Goal: Task Accomplishment & Management: Use online tool/utility

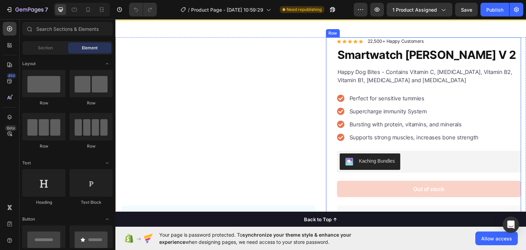
scroll to position [33, 0]
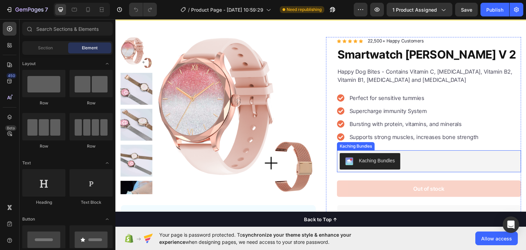
click at [372, 159] on div "Kaching Bundles" at bounding box center [377, 160] width 36 height 7
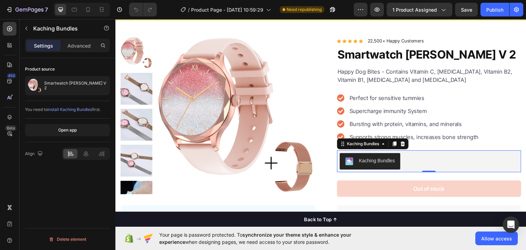
click at [76, 108] on span "install Kaching Bundles" at bounding box center [70, 109] width 45 height 5
click at [401, 141] on icon at bounding box center [403, 143] width 4 height 5
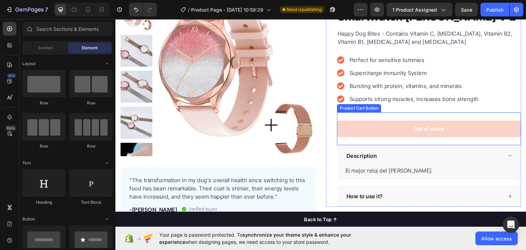
scroll to position [71, 0]
click at [363, 109] on div "Product Cart Button" at bounding box center [359, 107] width 44 height 8
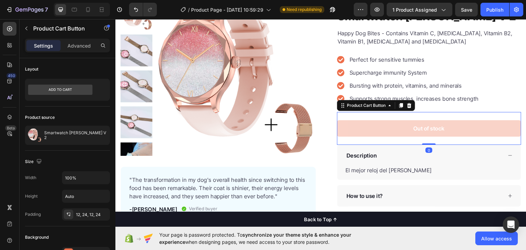
drag, startPoint x: 424, startPoint y: 148, endPoint x: 369, endPoint y: 151, distance: 54.9
click at [369, 151] on div "Icon Icon Icon Icon Icon Icon List Hoz 22,500+ Happy Customers Text block Row S…" at bounding box center [429, 102] width 184 height 208
click at [385, 166] on p "El mejor reloj del mercado" at bounding box center [388, 169] width 86 height 7
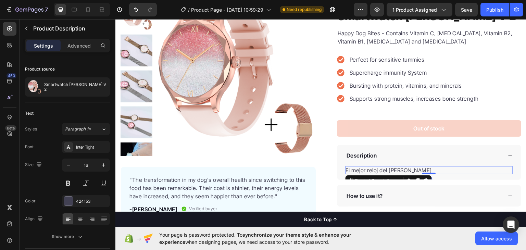
scroll to position [132, 0]
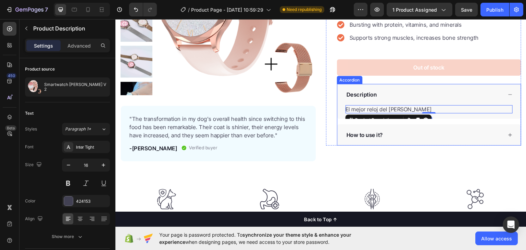
click at [385, 84] on div "Description" at bounding box center [429, 94] width 184 height 21
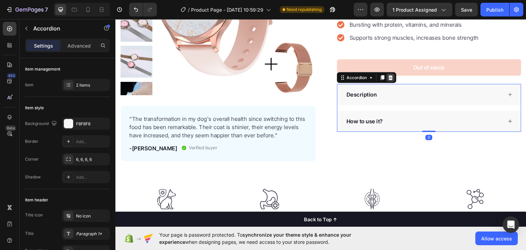
click at [389, 74] on icon at bounding box center [390, 76] width 5 height 5
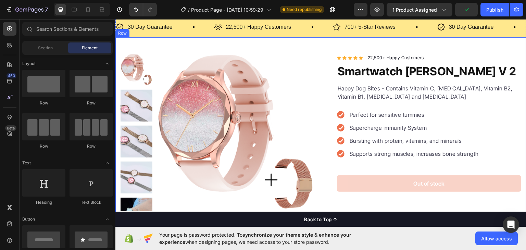
scroll to position [16, 0]
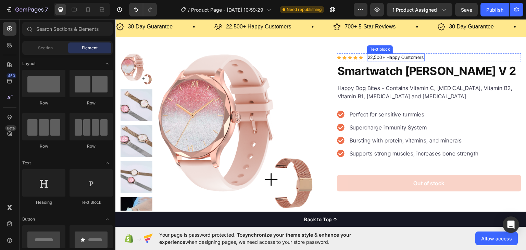
click at [378, 58] on p "22,500+ Happy Customers" at bounding box center [396, 57] width 56 height 7
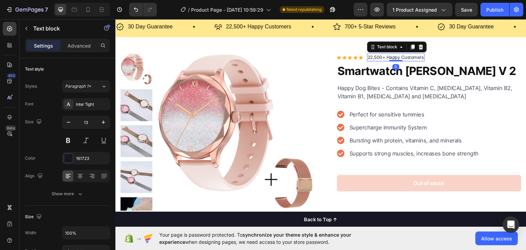
click at [378, 58] on p "22,500+ Happy Customers" at bounding box center [396, 57] width 56 height 7
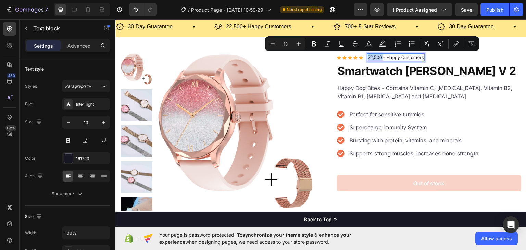
click at [379, 57] on p "22,500+ Happy Customers" at bounding box center [396, 57] width 56 height 7
drag, startPoint x: 379, startPoint y: 57, endPoint x: 360, endPoint y: 56, distance: 18.5
click at [360, 56] on div "Icon Icon Icon Icon Icon Icon List Hoz 22,500+ Happy Customers Text block 0 Row" at bounding box center [429, 57] width 184 height 9
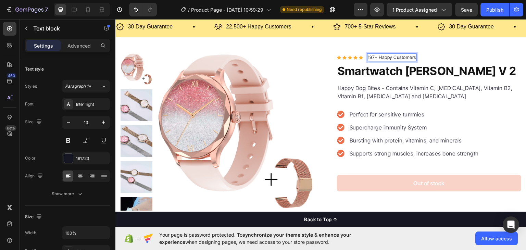
click at [375, 56] on p "197+ Happy Customers" at bounding box center [392, 57] width 48 height 7
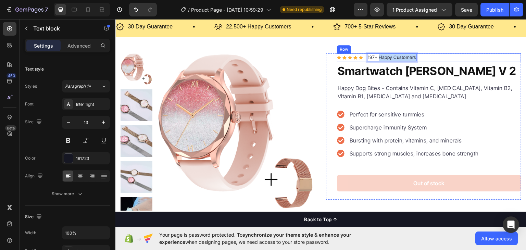
drag, startPoint x: 375, startPoint y: 56, endPoint x: 416, endPoint y: 56, distance: 41.1
click at [416, 56] on div "Icon Icon Icon Icon Icon Icon List Hoz 197+ Happy Customers Text block 0 Row" at bounding box center [429, 57] width 184 height 9
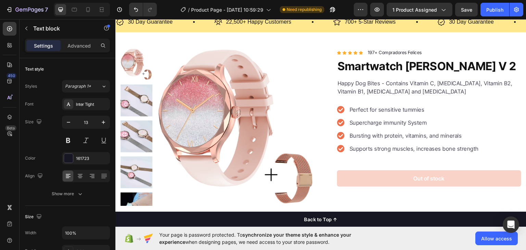
scroll to position [21, 0]
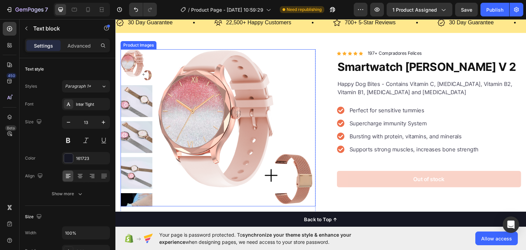
click at [177, 98] on img at bounding box center [235, 128] width 159 height 159
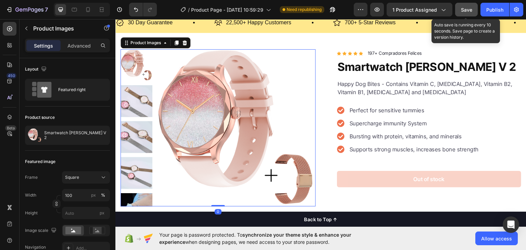
click at [467, 10] on span "Save" at bounding box center [466, 10] width 11 height 6
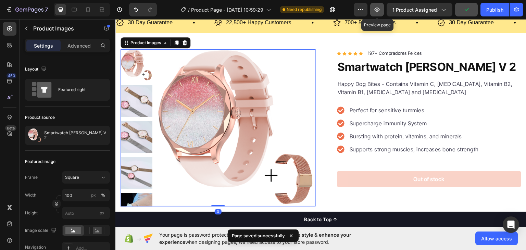
click at [378, 12] on icon "button" at bounding box center [377, 9] width 7 height 7
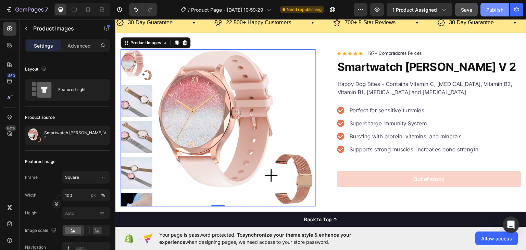
click at [498, 10] on div "Publish" at bounding box center [494, 9] width 17 height 7
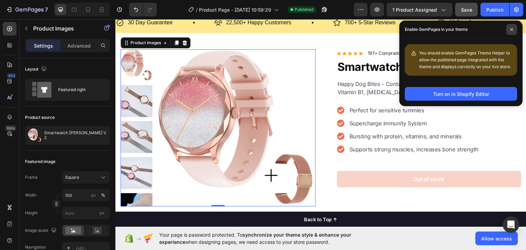
click at [516, 31] on span at bounding box center [511, 29] width 11 height 11
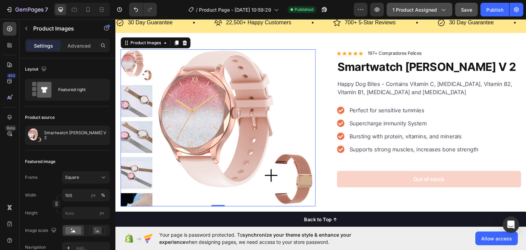
click at [401, 7] on span "1 product assigned" at bounding box center [414, 9] width 45 height 7
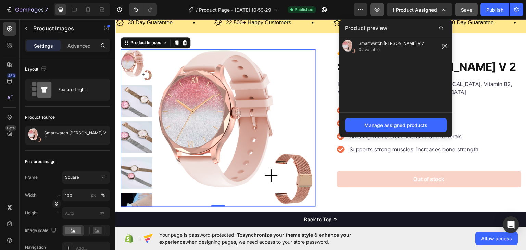
click at [384, 9] on button "button" at bounding box center [377, 10] width 14 height 14
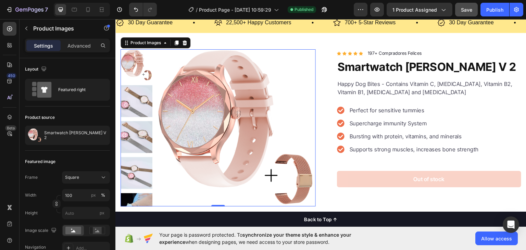
scroll to position [0, 0]
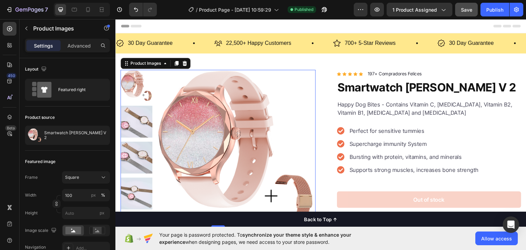
click at [189, 121] on img at bounding box center [235, 148] width 159 height 159
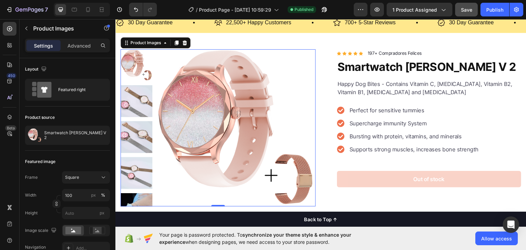
scroll to position [22, 0]
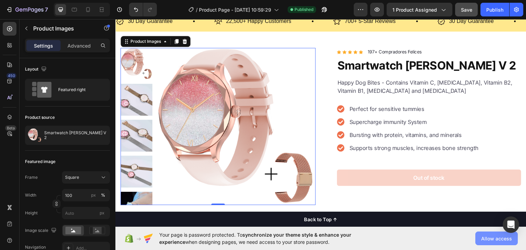
click at [493, 241] on span "Allow access" at bounding box center [496, 238] width 31 height 7
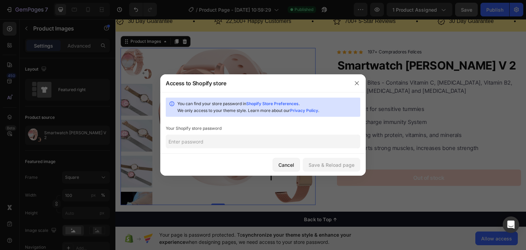
click at [291, 142] on input "text" at bounding box center [263, 142] width 194 height 14
click at [278, 105] on link "Shopify Store Preferences" at bounding box center [272, 103] width 52 height 5
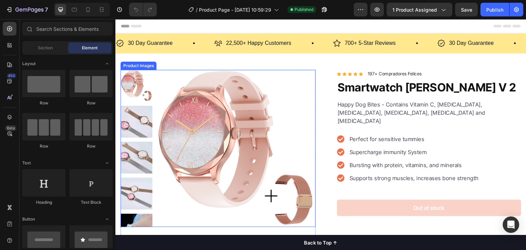
click at [195, 78] on img at bounding box center [235, 149] width 159 height 159
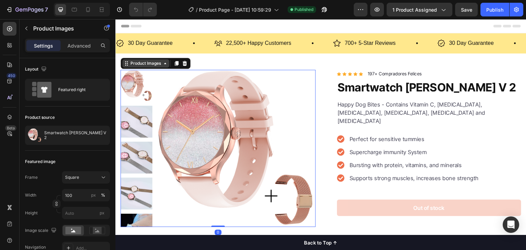
click at [153, 62] on div "Product Images" at bounding box center [145, 63] width 33 height 6
click at [496, 13] on button "Publish" at bounding box center [494, 10] width 29 height 14
click at [513, 9] on icon "button" at bounding box center [516, 9] width 7 height 7
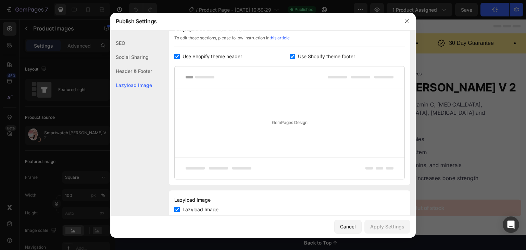
scroll to position [137, 0]
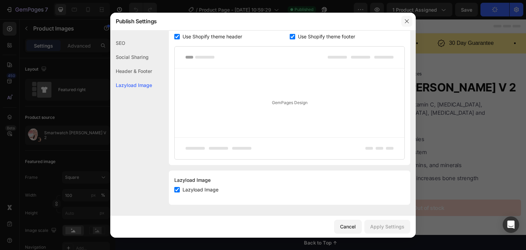
click at [407, 21] on icon "button" at bounding box center [407, 21] width 4 height 4
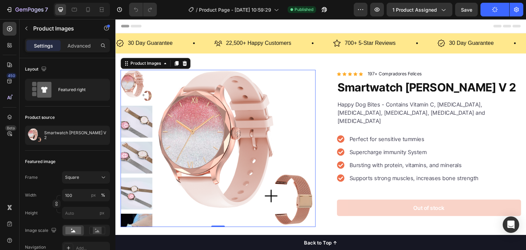
click at [385, 11] on div "Preview 1 product assigned Save Publish" at bounding box center [438, 10] width 169 height 14
click at [377, 9] on icon "button" at bounding box center [377, 10] width 5 height 4
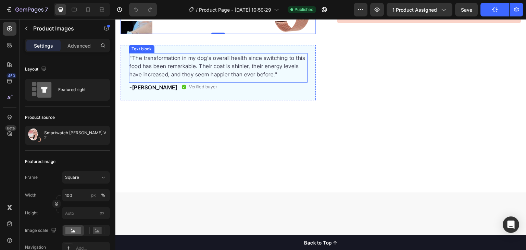
scroll to position [19, 0]
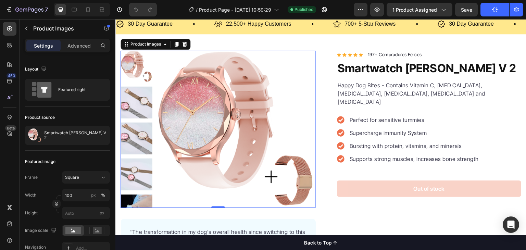
click at [355, 54] on div "Product Title" at bounding box center [353, 55] width 28 height 6
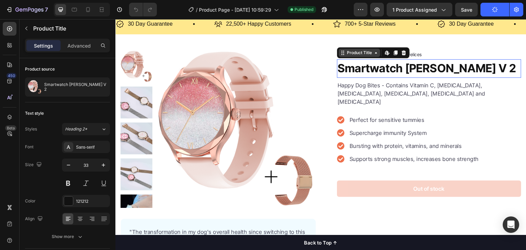
scroll to position [0, 0]
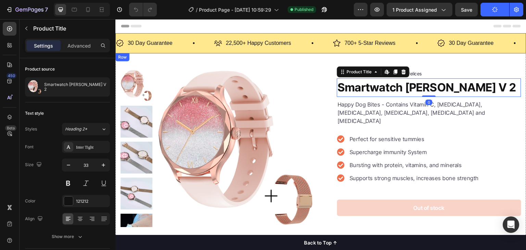
click at [373, 35] on div "30 Day Guarantee Item List 22,500+ Happy Customers Item List 700+ 5-Star Review…" at bounding box center [320, 43] width 411 height 20
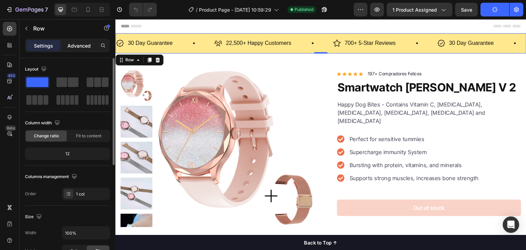
click at [76, 50] on div "Advanced" at bounding box center [79, 45] width 34 height 11
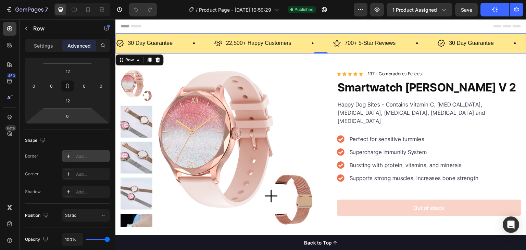
scroll to position [263, 0]
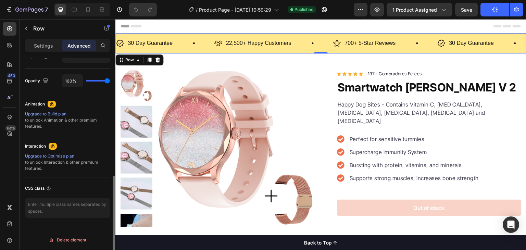
click at [63, 111] on div "Upgrade to Build plan" at bounding box center [67, 114] width 85 height 6
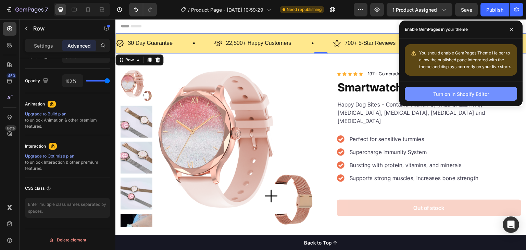
click at [479, 95] on div "Turn on in Shopify Editor" at bounding box center [461, 93] width 56 height 7
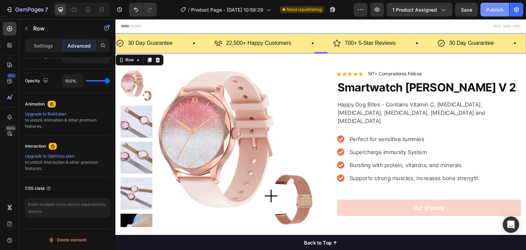
click at [493, 11] on div "Publish" at bounding box center [494, 9] width 17 height 7
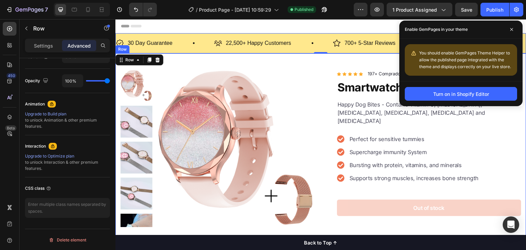
scroll to position [23, 0]
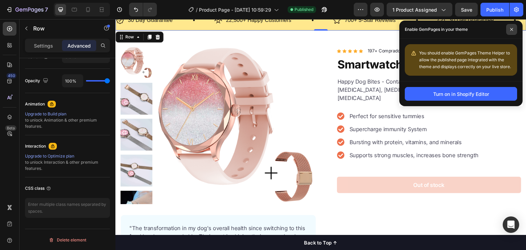
click at [513, 28] on icon at bounding box center [511, 29] width 3 height 3
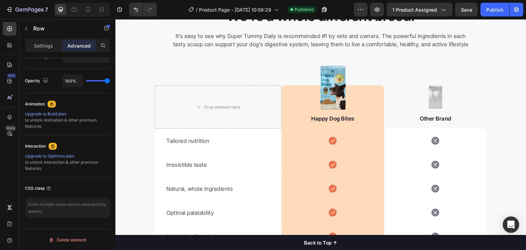
scroll to position [1305, 0]
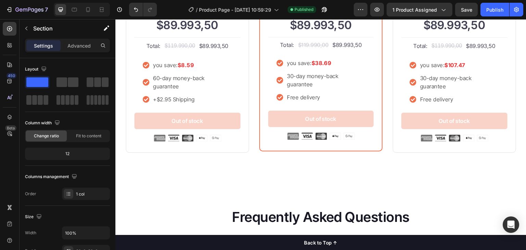
scroll to position [1554, 0]
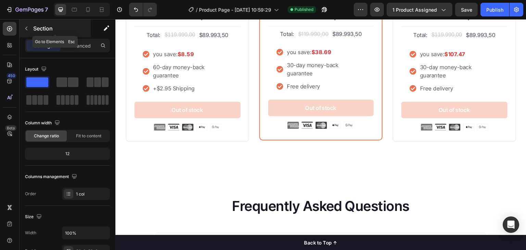
click at [28, 28] on icon "button" at bounding box center [26, 28] width 5 height 5
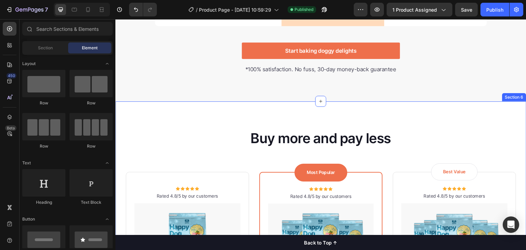
scroll to position [1252, 0]
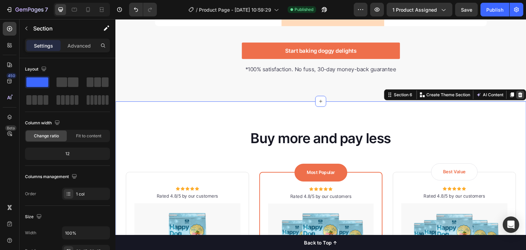
click at [518, 93] on icon at bounding box center [520, 94] width 4 height 5
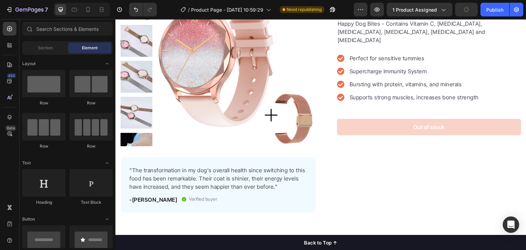
scroll to position [0, 0]
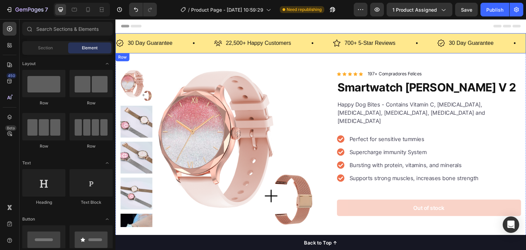
click at [252, 51] on div "30 Day Guarantee Item List 22,500+ Happy Customers Item List 700+ 5-Star Review…" at bounding box center [320, 43] width 411 height 20
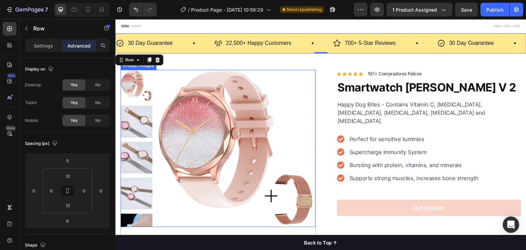
scroll to position [13, 0]
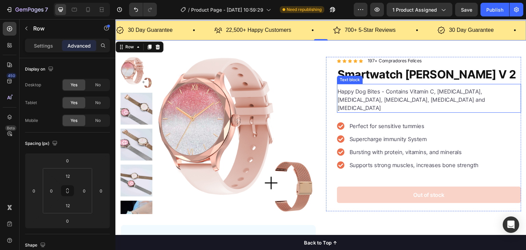
click at [383, 92] on p "Happy Dog Bites - Contains Vitamin C, [MEDICAL_DATA], [MEDICAL_DATA], [MEDICAL_…" at bounding box center [429, 99] width 183 height 25
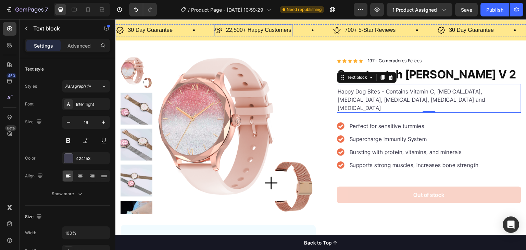
scroll to position [0, 0]
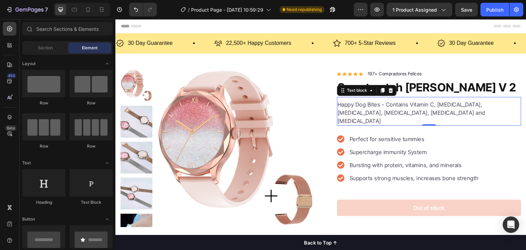
click at [288, 26] on div "Header" at bounding box center [321, 26] width 400 height 14
click at [139, 26] on span "Header" at bounding box center [135, 26] width 15 height 7
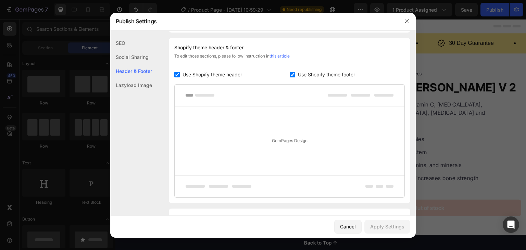
scroll to position [100, 0]
click at [400, 21] on div at bounding box center [407, 21] width 18 height 18
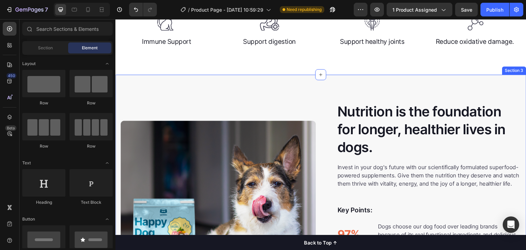
scroll to position [0, 0]
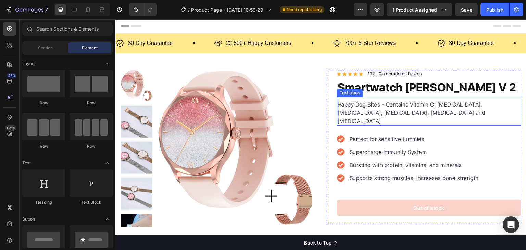
click at [374, 97] on div "Happy Dog Bites - Contains Vitamin C, [MEDICAL_DATA], [MEDICAL_DATA], [MEDICAL_…" at bounding box center [429, 111] width 184 height 29
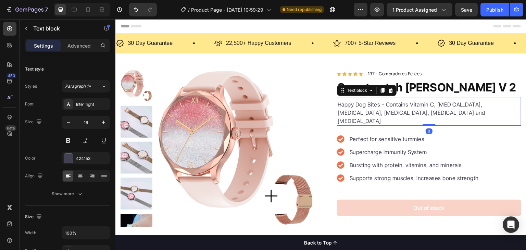
click at [356, 106] on p "Happy Dog Bites - Contains Vitamin C, [MEDICAL_DATA], [MEDICAL_DATA], [MEDICAL_…" at bounding box center [429, 112] width 183 height 25
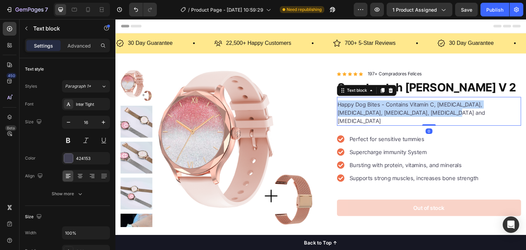
click at [356, 106] on p "Happy Dog Bites - Contains Vitamin C, [MEDICAL_DATA], [MEDICAL_DATA], [MEDICAL_…" at bounding box center [429, 112] width 183 height 25
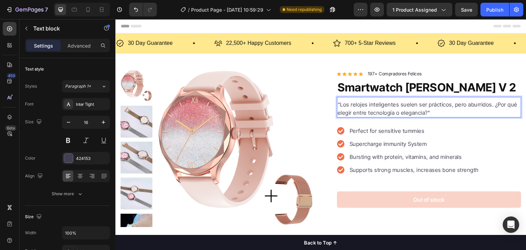
click at [339, 105] on p "“Los relojes inteligentes suelen ser prácticos, pero aburridos. ¿Por qué elegir…" at bounding box center [429, 108] width 183 height 16
click at [431, 112] on p "Los relojes inteligentes suelen ser prácticos, pero aburridos. ¿Por qué elegir …" at bounding box center [429, 108] width 183 height 16
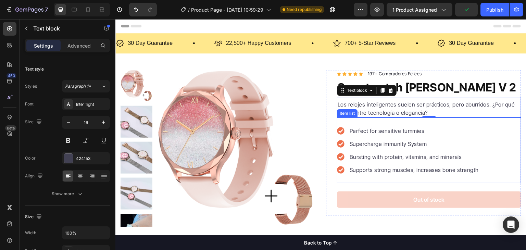
click at [369, 132] on p "Perfect for sensitive tummies" at bounding box center [414, 131] width 129 height 8
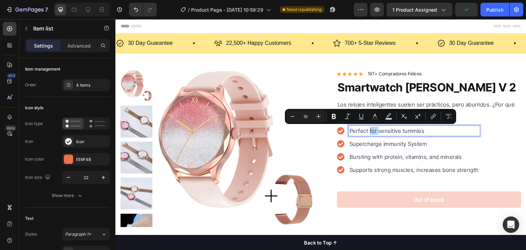
click at [369, 132] on p "Perfect for sensitive tummies" at bounding box center [414, 131] width 129 height 8
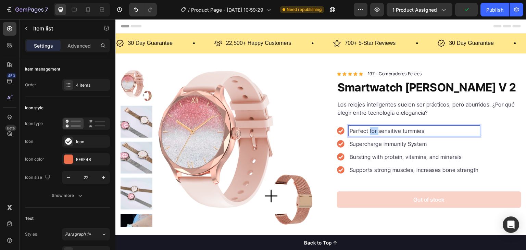
click at [369, 132] on p "Perfect for sensitive tummies" at bounding box center [414, 131] width 129 height 8
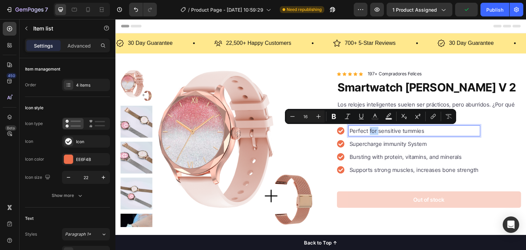
click at [369, 132] on p "Perfect for sensitive tummies" at bounding box center [414, 131] width 129 height 8
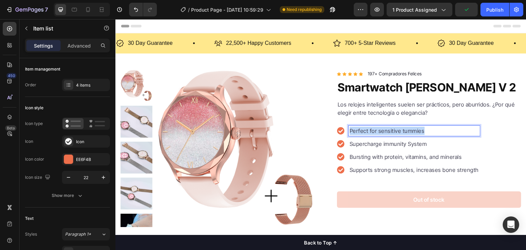
click at [369, 132] on p "Perfect for sensitive tummies" at bounding box center [414, 131] width 129 height 8
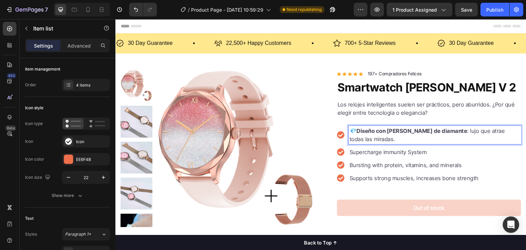
click at [357, 130] on strong "Diseño con [PERSON_NAME] de diamante" at bounding box center [412, 130] width 111 height 7
click at [337, 131] on icon at bounding box center [341, 135] width 8 height 8
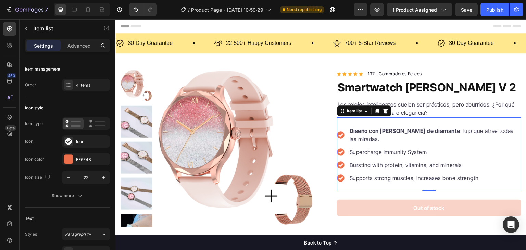
click at [339, 131] on icon at bounding box center [341, 135] width 8 height 8
click at [345, 109] on div "Item list" at bounding box center [354, 111] width 18 height 6
click at [352, 135] on div "Diseño con [PERSON_NAME] de diamante : lujo que atrae todas las miradas." at bounding box center [435, 135] width 173 height 18
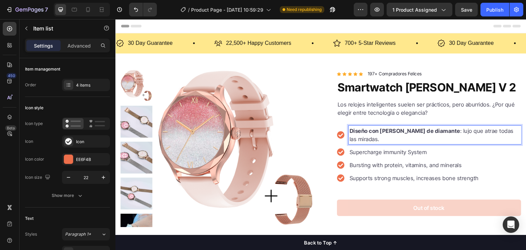
click at [343, 129] on div "Diseño con [PERSON_NAME] de diamante : lujo que atrae todas las miradas." at bounding box center [429, 135] width 184 height 18
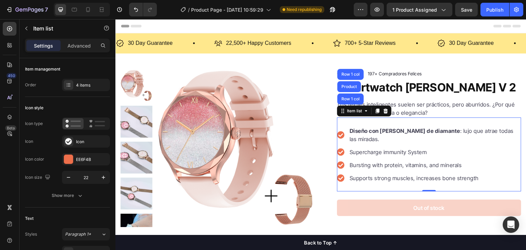
click at [341, 131] on icon at bounding box center [340, 134] width 7 height 7
click at [364, 109] on icon at bounding box center [365, 110] width 5 height 5
click at [357, 111] on div "Item list" at bounding box center [354, 111] width 18 height 6
click at [83, 139] on div "Icon" at bounding box center [92, 142] width 32 height 6
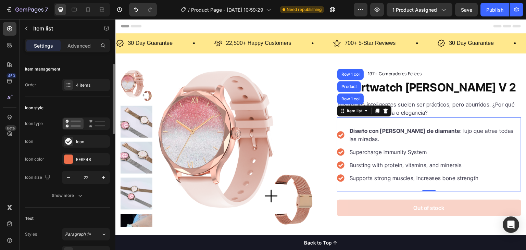
scroll to position [4, 0]
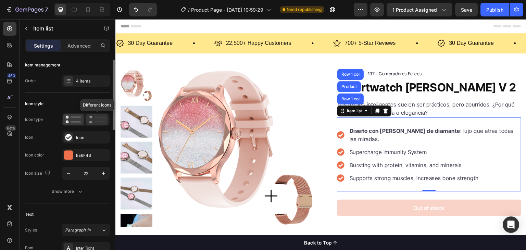
click at [94, 118] on icon at bounding box center [97, 119] width 16 height 8
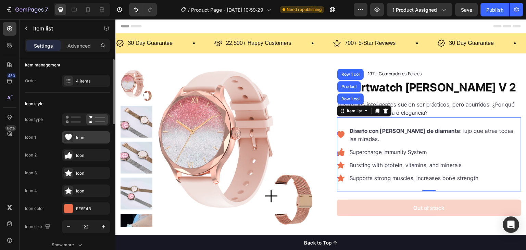
click at [85, 139] on div "Icon" at bounding box center [92, 138] width 32 height 6
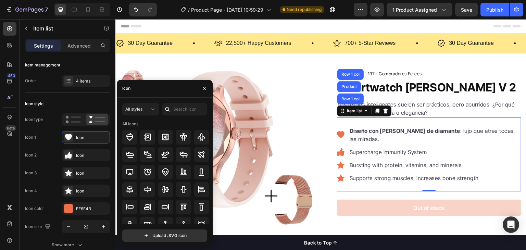
click at [142, 92] on div "Icon" at bounding box center [165, 89] width 96 height 18
click at [134, 91] on div "Icon" at bounding box center [165, 89] width 96 height 18
click at [123, 88] on div "Icon" at bounding box center [126, 88] width 8 height 6
click at [197, 110] on input "text" at bounding box center [184, 109] width 45 height 12
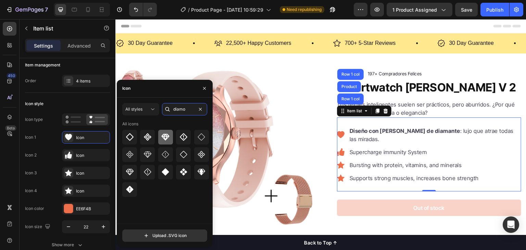
type input "diamo"
click at [161, 135] on div at bounding box center [165, 137] width 15 height 15
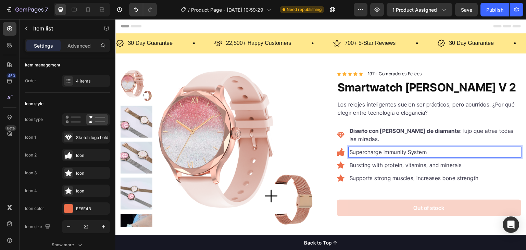
click at [415, 148] on p "Supercharge immunity System" at bounding box center [435, 152] width 170 height 8
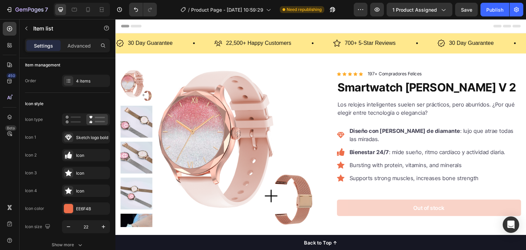
click at [338, 148] on icon at bounding box center [341, 152] width 8 height 8
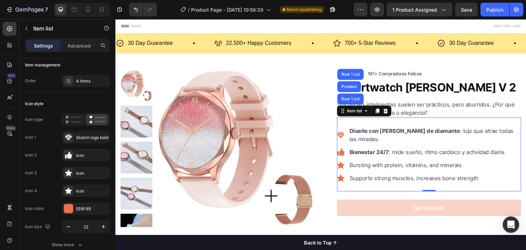
click at [338, 148] on icon at bounding box center [341, 152] width 8 height 8
click at [84, 152] on div "Icon" at bounding box center [92, 155] width 32 height 6
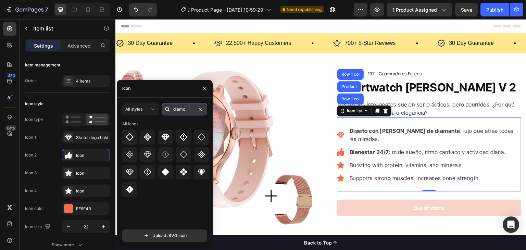
click at [180, 110] on input "diamo" at bounding box center [184, 109] width 45 height 12
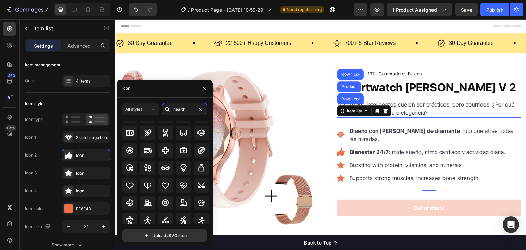
scroll to position [75, 0]
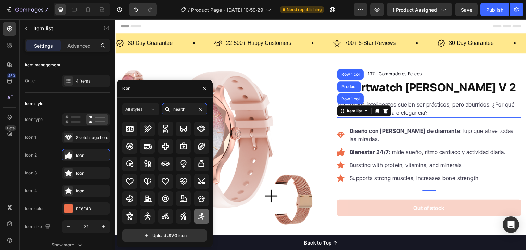
type input "health"
click at [197, 213] on icon at bounding box center [201, 216] width 8 height 8
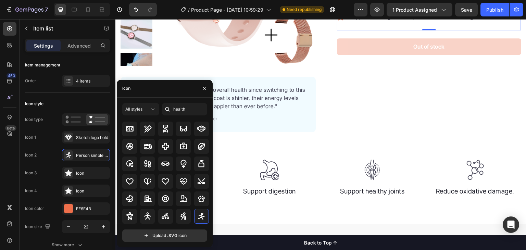
click at [351, 126] on div "Icon Icon Icon Icon Icon Icon List Hoz 197+ Compradores Felices Text block Row …" at bounding box center [423, 21] width 195 height 224
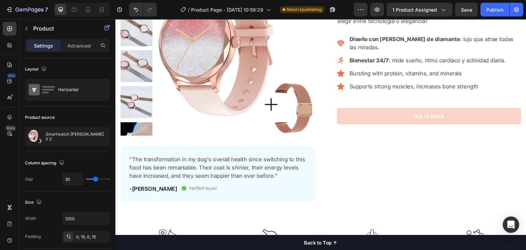
scroll to position [233, 0]
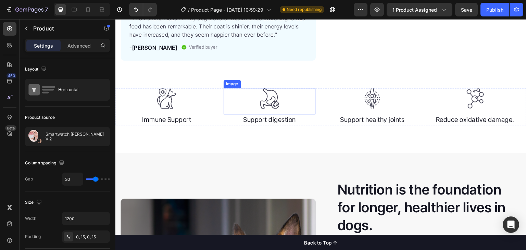
click at [326, 93] on div at bounding box center [372, 98] width 92 height 21
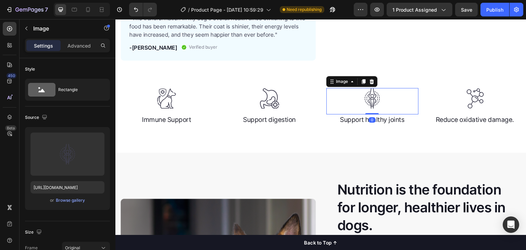
click at [296, 91] on div at bounding box center [270, 98] width 92 height 21
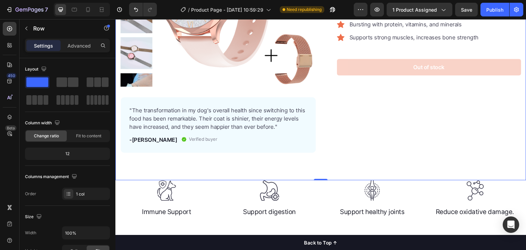
scroll to position [138, 0]
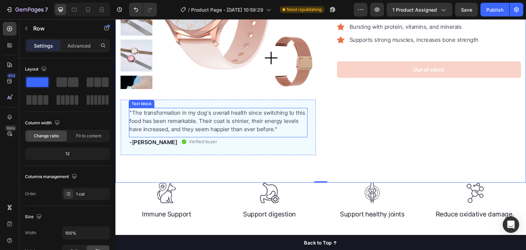
click at [206, 121] on p ""The transformation in my dog's overall health since switching to this food has…" at bounding box center [217, 121] width 177 height 25
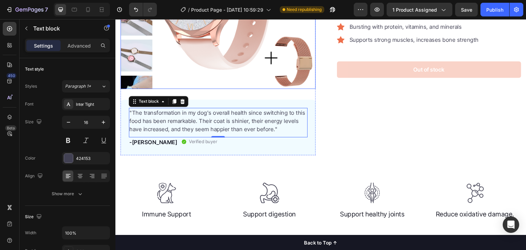
click at [192, 130] on p ""The transformation in my dog's overall health since switching to this food has…" at bounding box center [217, 121] width 177 height 25
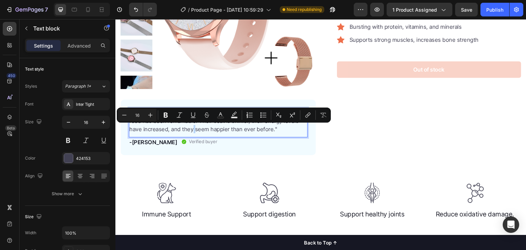
click at [233, 130] on p ""The transformation in my dog's overall health since switching to this food has…" at bounding box center [217, 121] width 177 height 25
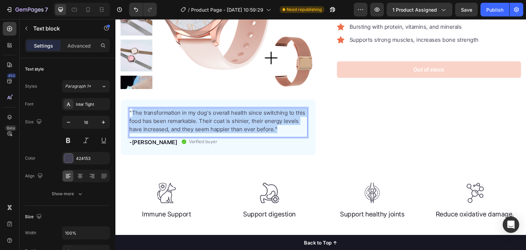
drag, startPoint x: 273, startPoint y: 128, endPoint x: 132, endPoint y: 112, distance: 142.0
click at [132, 112] on p ""The transformation in my dog's overall health since switching to this food has…" at bounding box center [217, 121] width 177 height 25
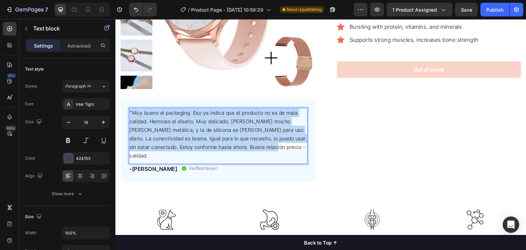
drag, startPoint x: 239, startPoint y: 147, endPoint x: 127, endPoint y: 112, distance: 117.4
click at [127, 112] on div "" Muy bueno el packaging. Eso ya indica que el producto no es de mala calidad. …" at bounding box center [218, 141] width 195 height 82
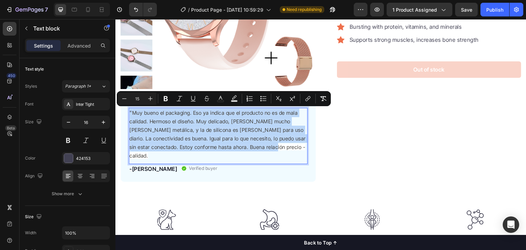
click at [332, 103] on div "Icon Icon Icon Icon Icon Icon List Hoz 197+ Compradores Felices Text block Row …" at bounding box center [423, 57] width 195 height 250
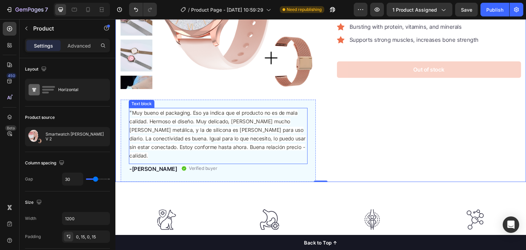
click at [229, 132] on span "Muy bueno el packaging. Eso ya indica que el producto no es de mala calidad. He…" at bounding box center [217, 134] width 176 height 49
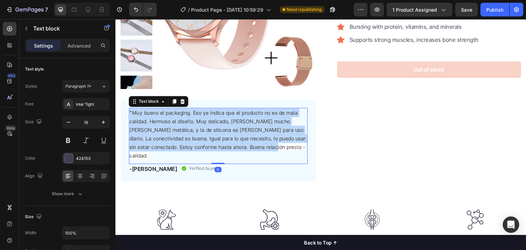
click at [229, 132] on span "Muy bueno el packaging. Eso ya indica que el producto no es de mala calidad. He…" at bounding box center [217, 134] width 176 height 49
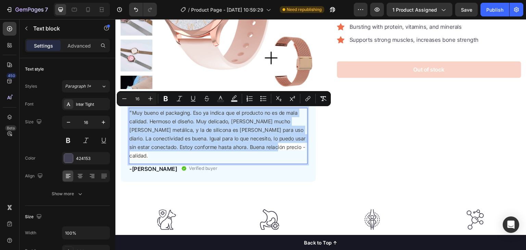
click at [229, 132] on span "Muy bueno el packaging. Eso ya indica que el producto no es de mala calidad. He…" at bounding box center [217, 134] width 176 height 49
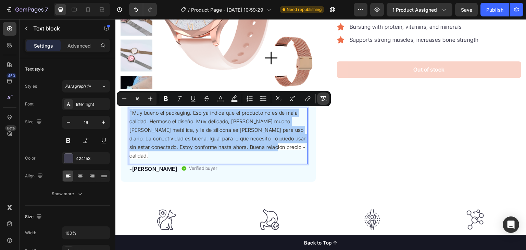
click at [322, 98] on icon "Editor contextual toolbar" at bounding box center [323, 98] width 7 height 5
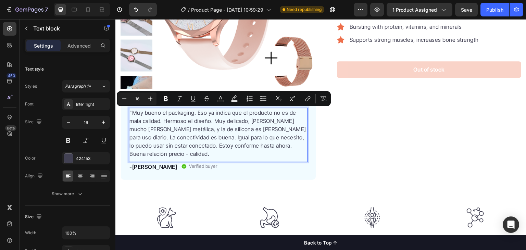
click at [282, 147] on p ""Muy bueno el packaging. Eso ya indica que el producto no es de mala calidad. H…" at bounding box center [217, 133] width 177 height 49
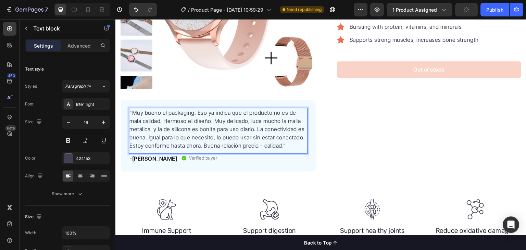
click at [318, 139] on div "Product Images "Muy bueno el packaging. Eso ya indica que el producto no es de …" at bounding box center [320, 52] width 411 height 240
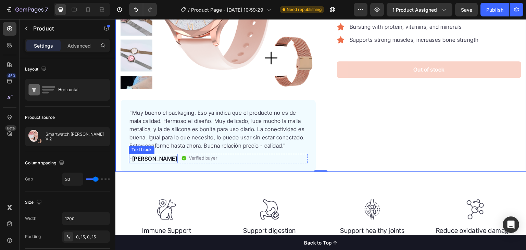
click at [144, 159] on p "-[PERSON_NAME]" at bounding box center [153, 158] width 48 height 8
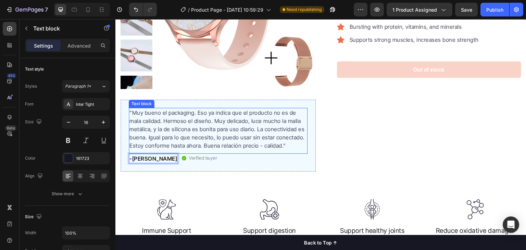
click at [406, 136] on div "Icon Icon Icon Icon Icon Icon List Hoz 197+ Compradores Felices Text block Row …" at bounding box center [423, 52] width 195 height 240
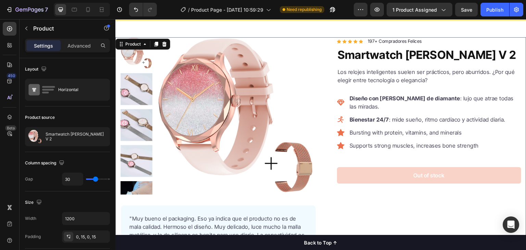
scroll to position [34, 0]
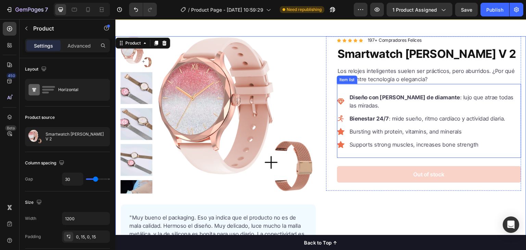
click at [391, 127] on p "Bursting with protein, vitamins, and minerals" at bounding box center [435, 131] width 170 height 8
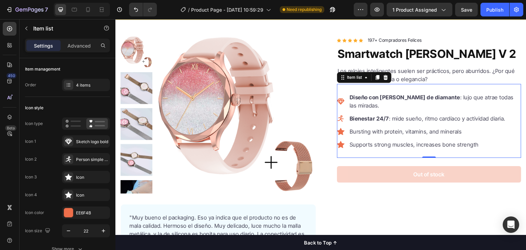
click at [368, 140] on p "Supports strong muscles, increases bone strength" at bounding box center [435, 144] width 170 height 8
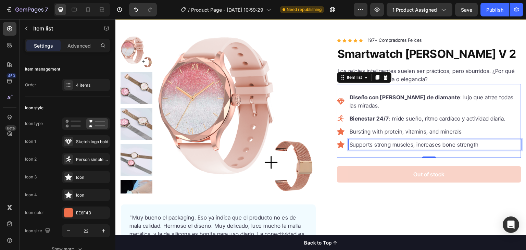
click at [368, 140] on p "Supports strong muscles, increases bone strength" at bounding box center [435, 144] width 170 height 8
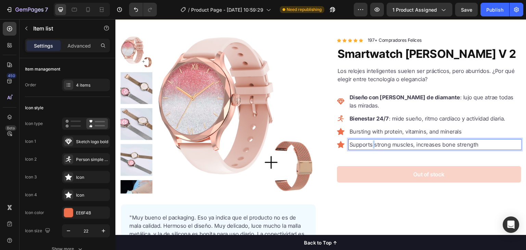
click at [368, 140] on p "Supports strong muscles, increases bone strength" at bounding box center [435, 144] width 170 height 8
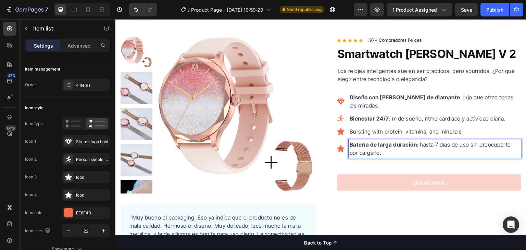
click at [339, 145] on icon at bounding box center [341, 149] width 8 height 8
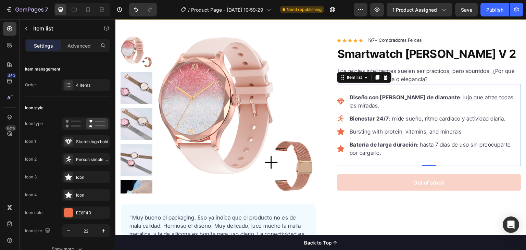
click at [338, 145] on icon at bounding box center [341, 149] width 8 height 8
click at [351, 76] on div "Item list" at bounding box center [354, 77] width 18 height 6
click at [79, 192] on div "Icon" at bounding box center [92, 195] width 32 height 6
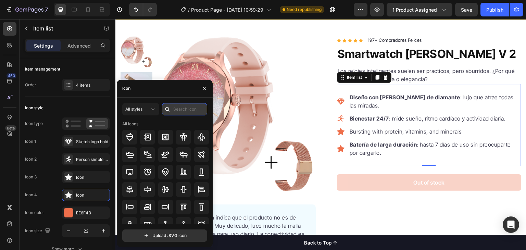
click at [176, 108] on input "text" at bounding box center [184, 109] width 45 height 12
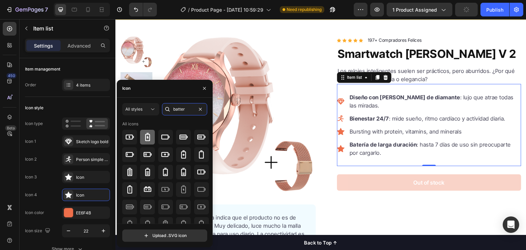
type input "batter"
click at [145, 138] on icon at bounding box center [147, 137] width 5 height 8
click at [184, 140] on icon at bounding box center [183, 137] width 8 height 8
click at [149, 137] on icon at bounding box center [147, 137] width 5 height 8
click at [337, 128] on icon at bounding box center [341, 131] width 8 height 7
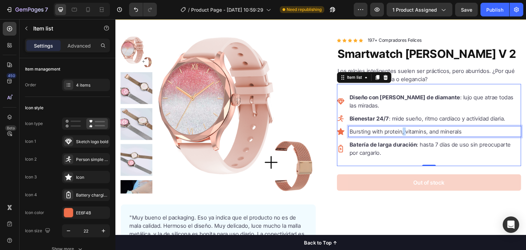
click at [398, 127] on p "Bursting with protein, vitamins, and minerals" at bounding box center [435, 131] width 170 height 8
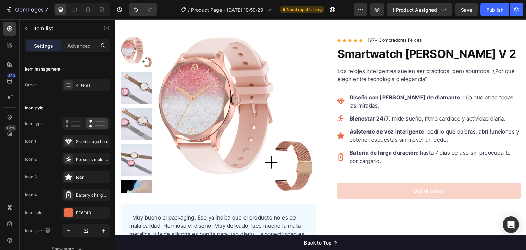
click at [338, 132] on icon at bounding box center [341, 135] width 8 height 7
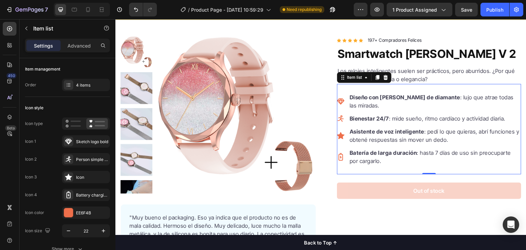
click at [338, 132] on icon at bounding box center [341, 135] width 8 height 7
click at [93, 174] on div "Icon" at bounding box center [92, 177] width 32 height 6
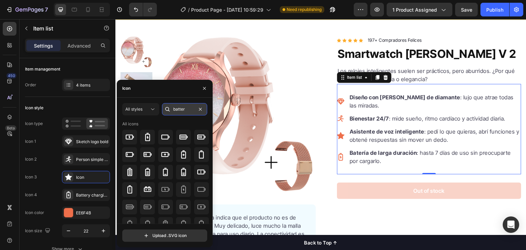
click at [178, 110] on input "batter" at bounding box center [184, 109] width 45 height 12
type input "a"
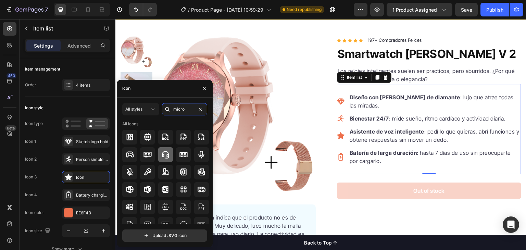
type input "micro"
click at [164, 156] on icon at bounding box center [165, 154] width 8 height 8
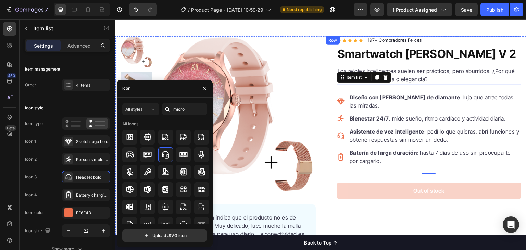
click at [326, 115] on div "Icon Icon Icon Icon Icon Icon List Hoz 197+ Compradores Felices Text block Row …" at bounding box center [423, 121] width 195 height 171
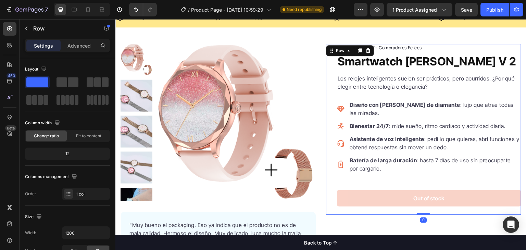
scroll to position [35, 0]
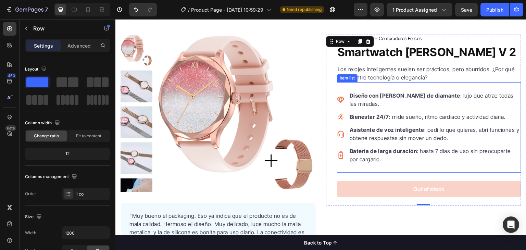
click at [361, 126] on p "Asistente de voz inteligente : pedí lo que quieras, abrí funciones y obtené res…" at bounding box center [435, 134] width 170 height 16
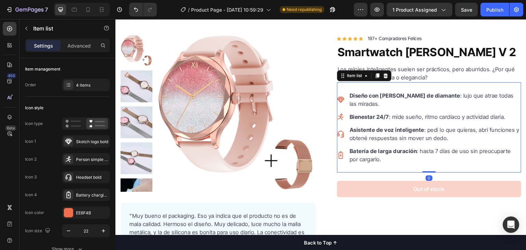
click at [326, 106] on div "Icon Icon Icon Icon Icon Icon List Hoz 197+ Compradores Felices Text block Row …" at bounding box center [423, 120] width 195 height 171
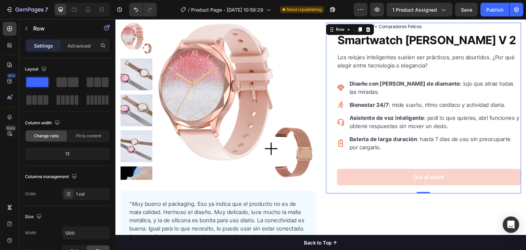
scroll to position [29, 0]
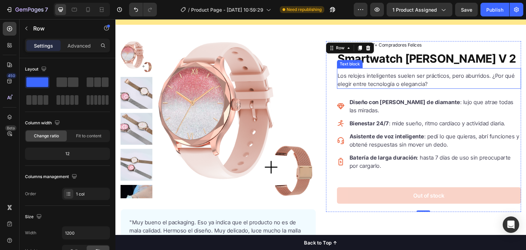
click at [420, 76] on p "Los relojes inteligentes suelen ser prácticos, pero aburridos. ¿Por qué elegir …" at bounding box center [429, 80] width 183 height 16
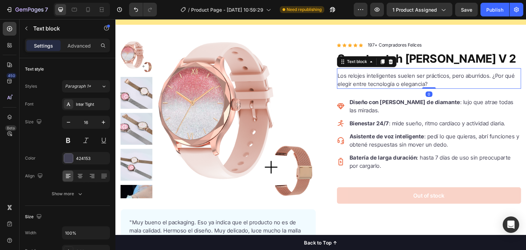
click at [433, 77] on p "Los relojes inteligentes suelen ser prácticos, pero aburridos. ¿Por qué elegir …" at bounding box center [429, 80] width 183 height 16
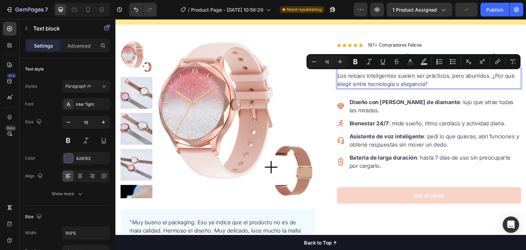
click at [400, 76] on p "Los relojes inteligentes suelen ser prácticos, pero aburridos. ¿Por qué elegir …" at bounding box center [429, 80] width 183 height 16
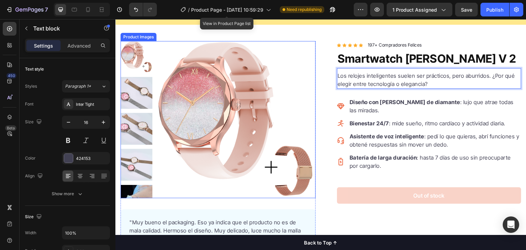
click at [300, 47] on img at bounding box center [235, 120] width 159 height 159
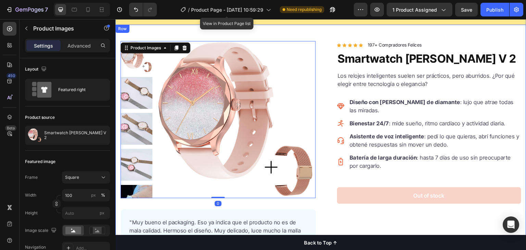
scroll to position [0, 0]
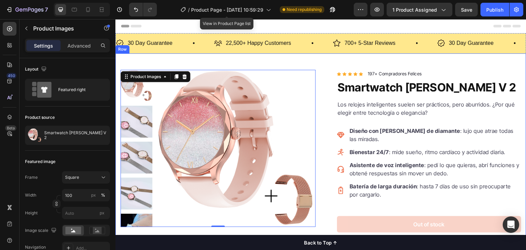
click at [332, 59] on div "Product Images 0 "Muy bueno el packaging. Eso ya indica que el producto no es d…" at bounding box center [320, 195] width 411 height 284
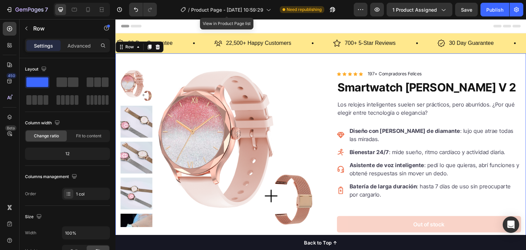
scroll to position [18, 0]
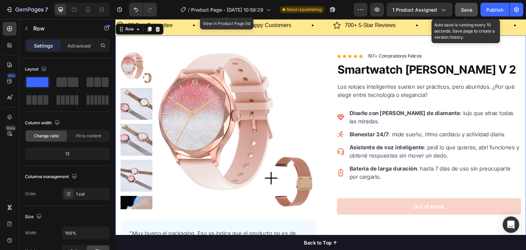
click at [473, 13] on button "Save" at bounding box center [466, 10] width 23 height 14
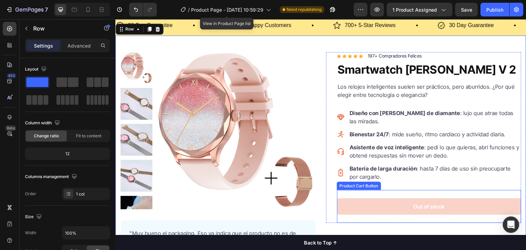
click at [352, 190] on div "Out of stock Product Cart Button" at bounding box center [429, 206] width 184 height 33
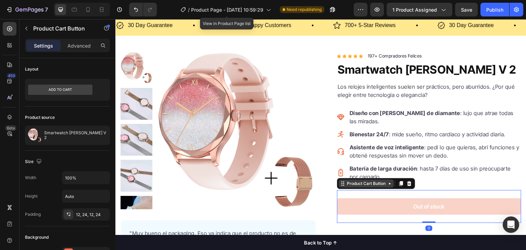
click at [370, 180] on div "Product Cart Button" at bounding box center [365, 183] width 41 height 6
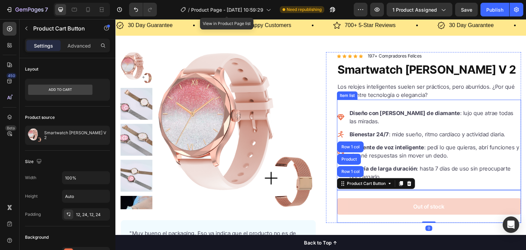
click at [374, 146] on p "Asistente de voz inteligente : pedí lo que quieras, abrí funciones y obtené res…" at bounding box center [435, 151] width 170 height 16
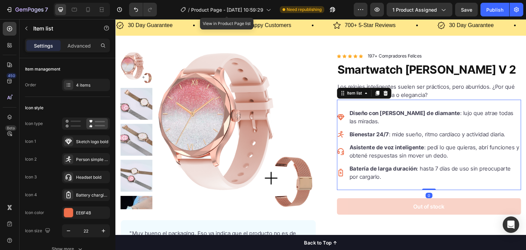
click at [367, 179] on div "Diseño con [PERSON_NAME] de diamante : lujo que atrae todas las miradas. Bienes…" at bounding box center [429, 145] width 184 height 90
click at [7, 33] on div at bounding box center [10, 29] width 14 height 14
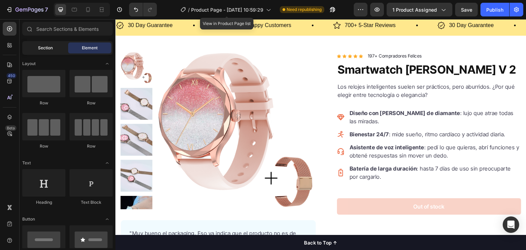
click at [55, 51] on div "Section" at bounding box center [45, 47] width 43 height 11
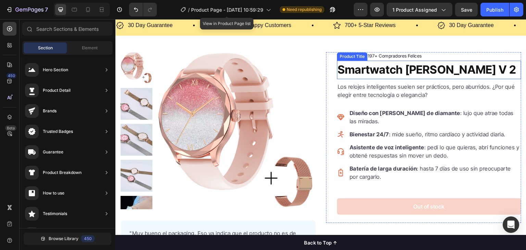
click at [378, 61] on h1 "Smartwatch [PERSON_NAME] V 2" at bounding box center [429, 70] width 184 height 18
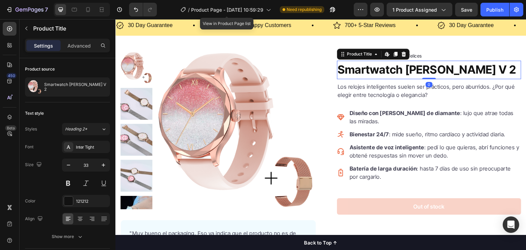
click at [373, 72] on h1 "Smartwatch [PERSON_NAME] V 2" at bounding box center [429, 70] width 184 height 18
click at [435, 55] on div "Icon Icon Icon Icon Icon Icon List Hoz 197+ Compradores Felices Text block Row" at bounding box center [429, 56] width 184 height 9
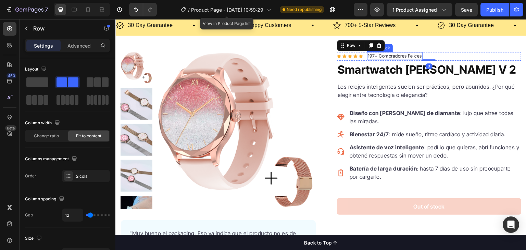
click at [372, 53] on p "197+ Compradores Felices" at bounding box center [395, 56] width 54 height 7
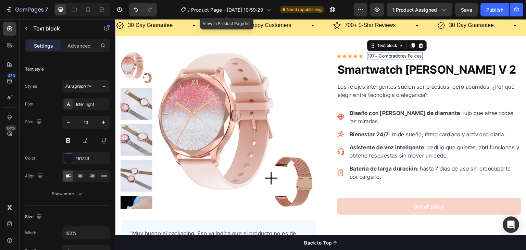
click at [372, 53] on p "197+ Compradores Felices" at bounding box center [395, 56] width 54 height 7
click at [400, 53] on p "+197 Compradores Felices" at bounding box center [395, 56] width 54 height 7
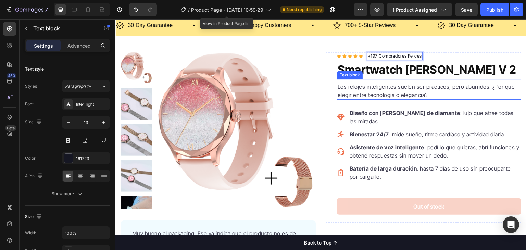
click at [367, 84] on p "Los relojes inteligentes suelen ser prácticos, pero aburridos. ¿Por qué elegir …" at bounding box center [429, 91] width 183 height 16
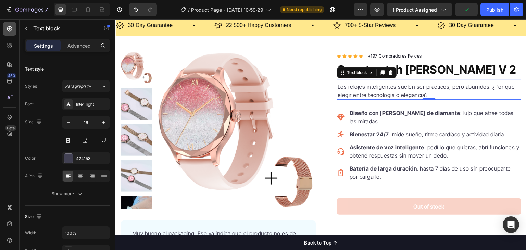
click at [8, 33] on div at bounding box center [10, 29] width 14 height 14
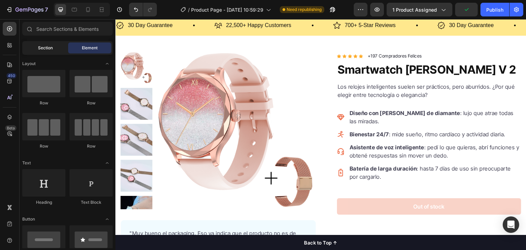
click at [55, 47] on div "Section" at bounding box center [45, 47] width 43 height 11
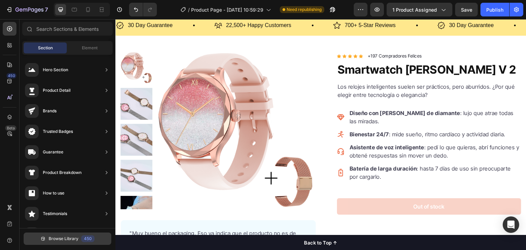
click at [77, 234] on button "Browse Library 450" at bounding box center [68, 238] width 88 height 12
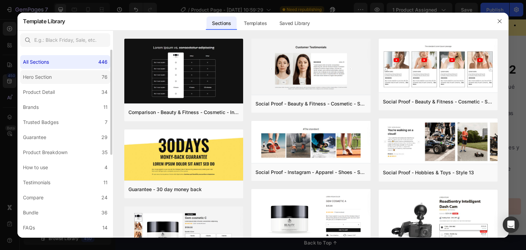
click at [54, 81] on div "Hero Section" at bounding box center [38, 77] width 31 height 8
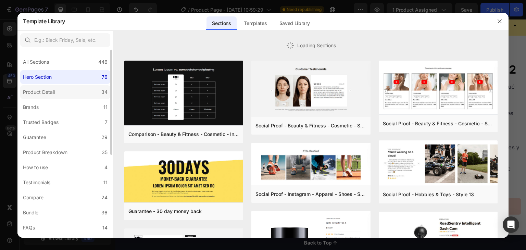
click at [61, 91] on label "Product Detail 34" at bounding box center [65, 92] width 90 height 14
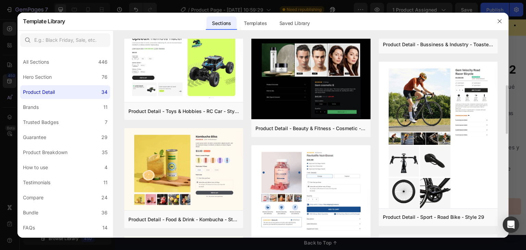
scroll to position [128, 0]
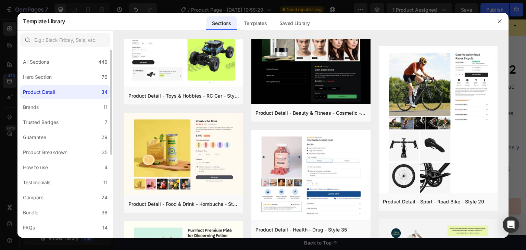
click at [69, 97] on label "Product Detail 34" at bounding box center [65, 92] width 90 height 14
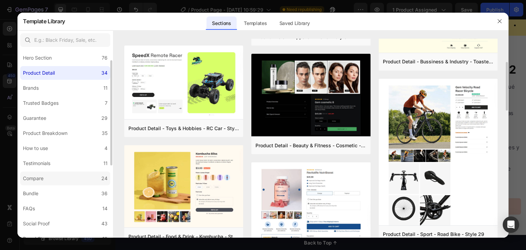
scroll to position [148, 0]
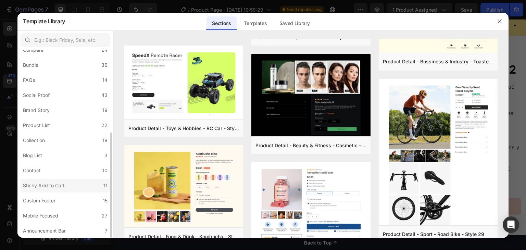
click at [70, 181] on label "Sticky Add to Cart 11" at bounding box center [65, 186] width 90 height 14
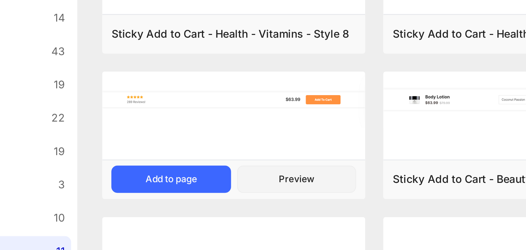
scroll to position [30, 0]
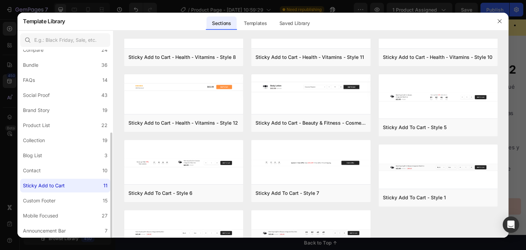
click at [92, 222] on div "All Sections 446 Hero Section 76 Product Detail 34 Brands 11 Trusted Badges 7 G…" at bounding box center [65, 70] width 96 height 336
click at [90, 215] on label "Mobile Focused 27" at bounding box center [65, 216] width 90 height 14
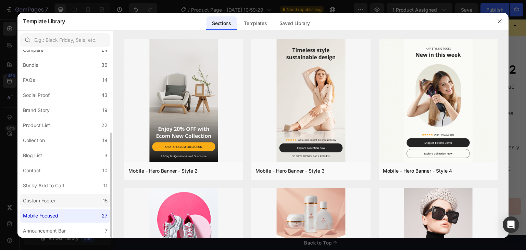
click at [88, 198] on label "Custom Footer 15" at bounding box center [65, 201] width 90 height 14
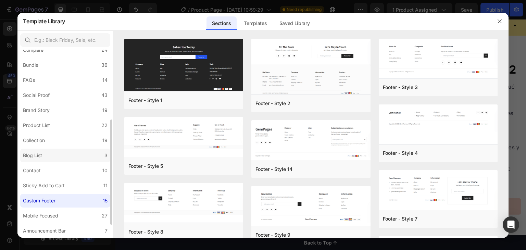
scroll to position [133, 0]
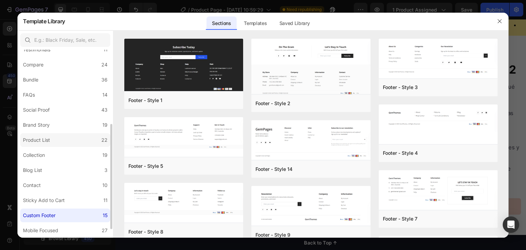
click at [69, 137] on label "Product List 22" at bounding box center [65, 140] width 90 height 14
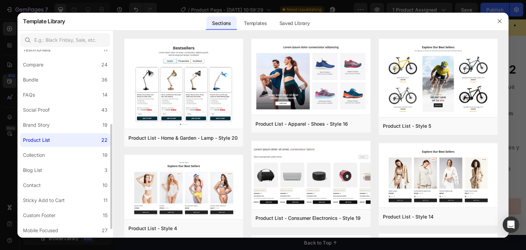
scroll to position [119, 0]
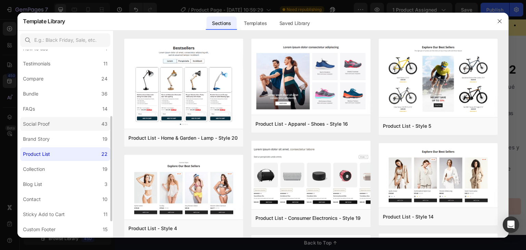
click at [63, 129] on label "Social Proof 43" at bounding box center [65, 124] width 90 height 14
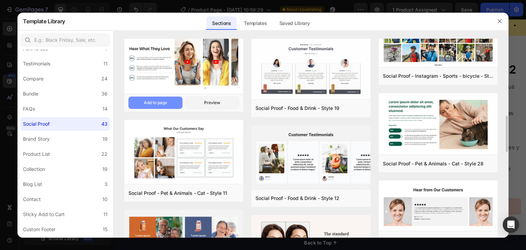
scroll to position [423, 0]
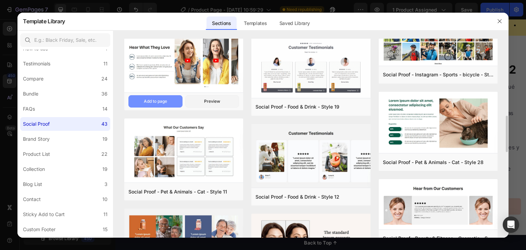
click at [163, 100] on div "Add to page" at bounding box center [155, 101] width 23 height 6
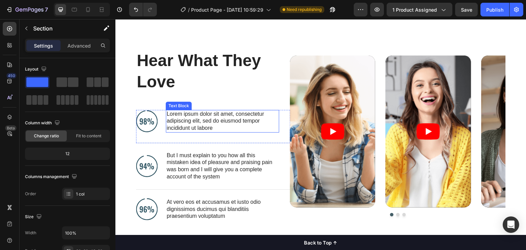
scroll to position [2373, 0]
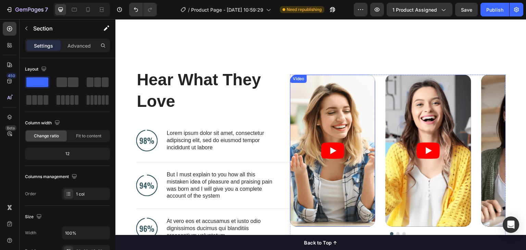
click at [344, 95] on article at bounding box center [332, 151] width 85 height 152
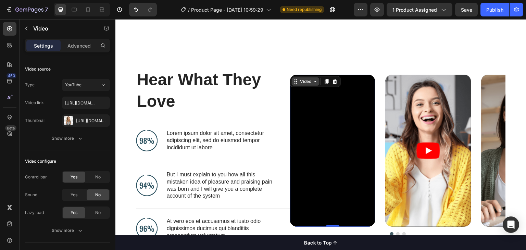
click at [313, 80] on icon at bounding box center [315, 81] width 5 height 5
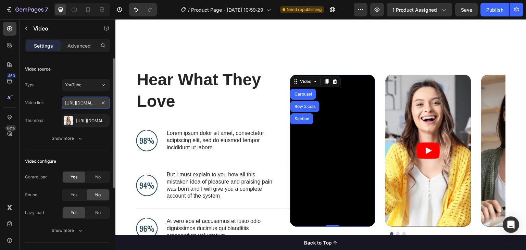
click at [86, 99] on input "[URL][DOMAIN_NAME]" at bounding box center [86, 103] width 48 height 12
paste input "shorts/F_wrVtF5wmU"
type input "[URL][DOMAIN_NAME]"
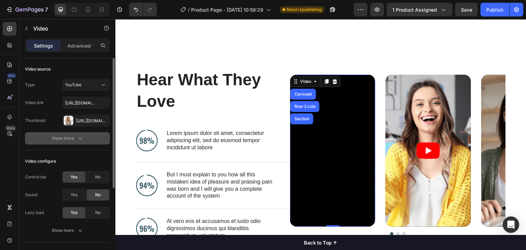
click at [61, 135] on div "Show more" at bounding box center [68, 138] width 32 height 7
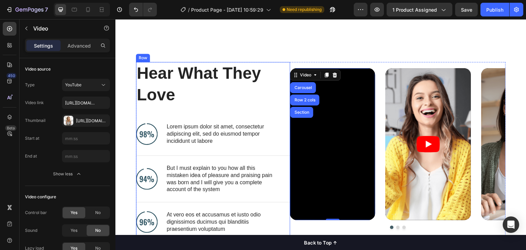
scroll to position [2380, 0]
click at [194, 97] on h2 "Hear What They Love" at bounding box center [207, 84] width 143 height 44
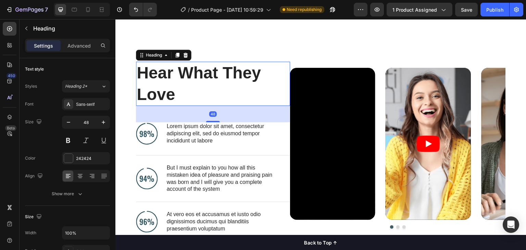
click at [177, 89] on h2 "Hear What They Love" at bounding box center [207, 84] width 143 height 44
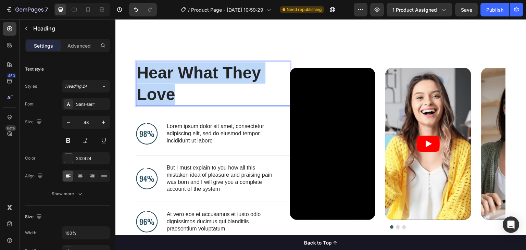
click at [177, 89] on p "Hear What They Love" at bounding box center [208, 83] width 142 height 43
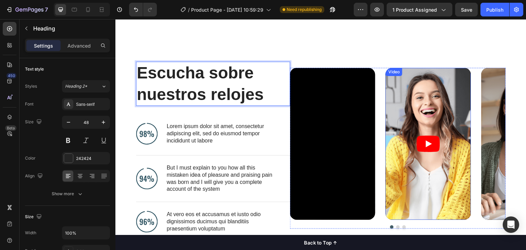
click at [398, 76] on div "Video" at bounding box center [427, 144] width 85 height 152
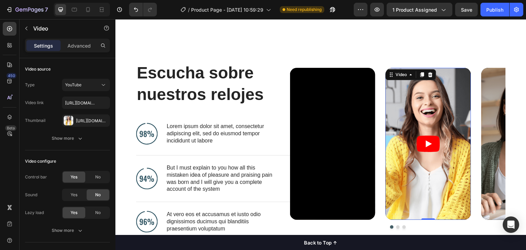
click at [426, 98] on article at bounding box center [427, 144] width 85 height 152
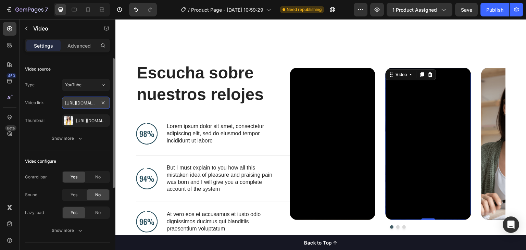
click at [73, 99] on input "[URL][DOMAIN_NAME]" at bounding box center [86, 103] width 48 height 12
paste input "shorts/HaFKn_VvtwU"
type input "[URL][DOMAIN_NAME]"
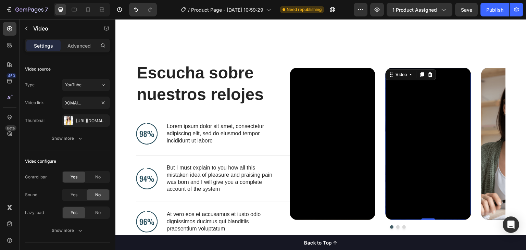
click at [216, 48] on div "Escucha sobre nuestros relojes Heading Image Lorem ipsum dolor sit amet, consec…" at bounding box center [320, 148] width 411 height 228
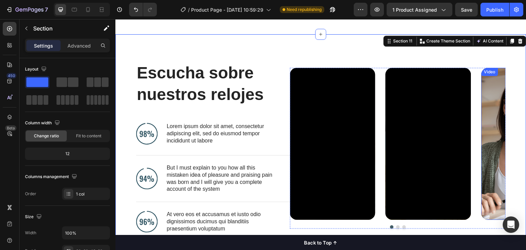
click at [484, 108] on article at bounding box center [523, 144] width 85 height 152
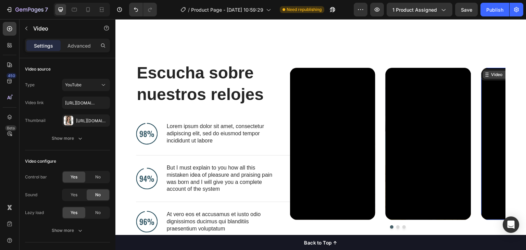
click at [486, 73] on icon at bounding box center [486, 73] width 1 height 1
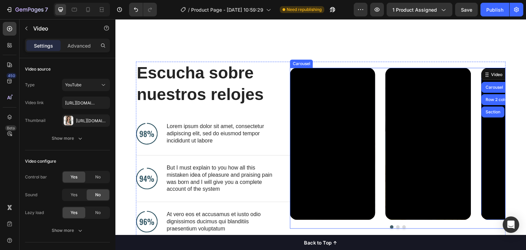
click at [396, 226] on button "Dot" at bounding box center [397, 226] width 3 height 3
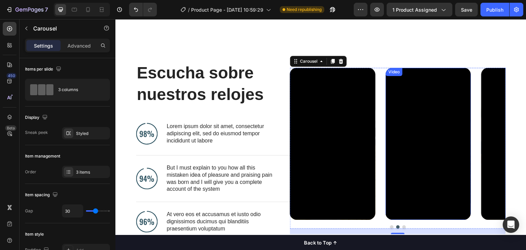
click at [387, 71] on div "Video" at bounding box center [394, 72] width 14 height 6
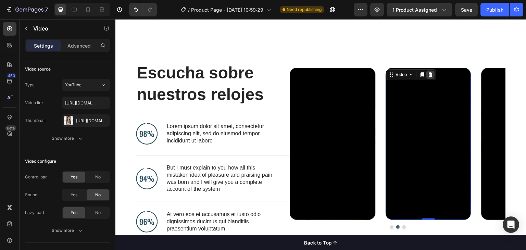
click at [428, 75] on icon at bounding box center [430, 74] width 4 height 5
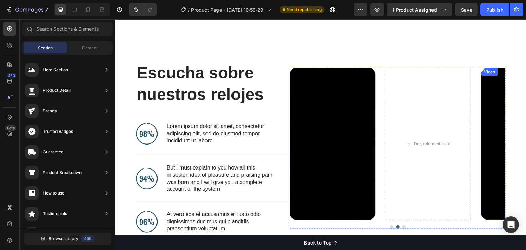
click at [484, 73] on div "Video" at bounding box center [490, 72] width 14 height 6
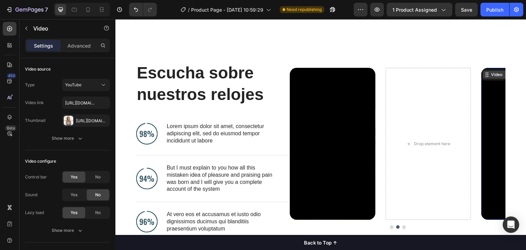
click at [486, 75] on icon at bounding box center [486, 74] width 5 height 5
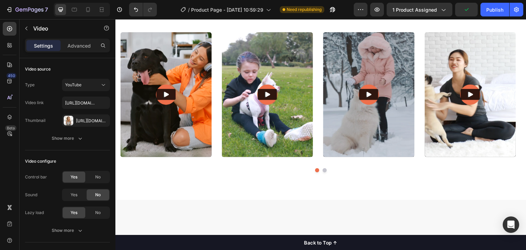
scroll to position [1589, 0]
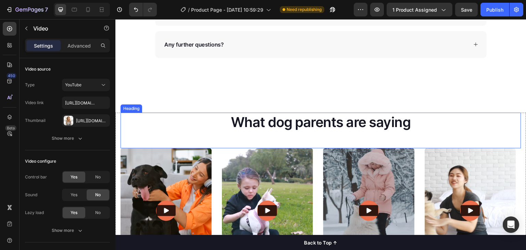
click at [425, 122] on h2 "What dog parents are saying" at bounding box center [321, 122] width 401 height 19
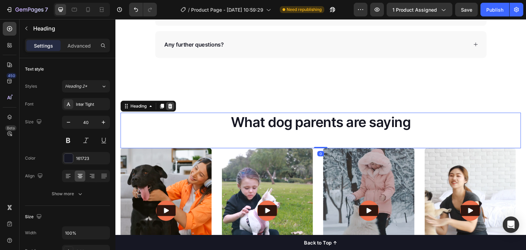
click at [172, 107] on icon at bounding box center [170, 106] width 4 height 5
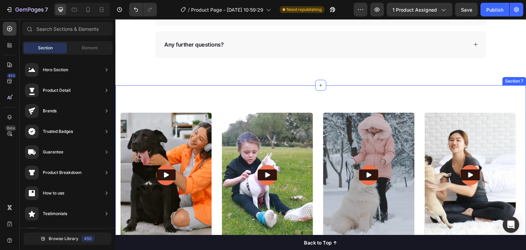
click at [198, 91] on div "Video Video Video Video Video Carousel Row Section 7" at bounding box center [320, 182] width 411 height 195
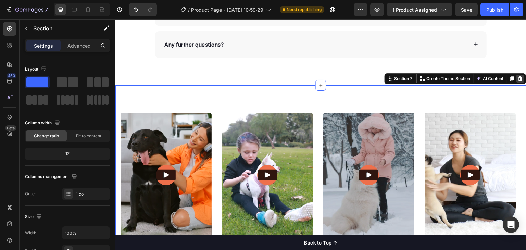
click at [518, 77] on icon at bounding box center [520, 78] width 4 height 5
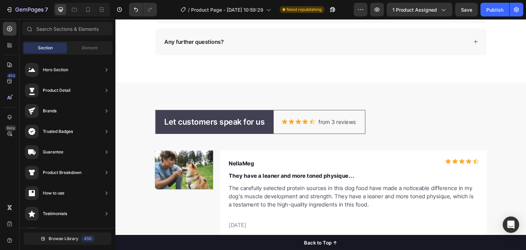
scroll to position [1587, 0]
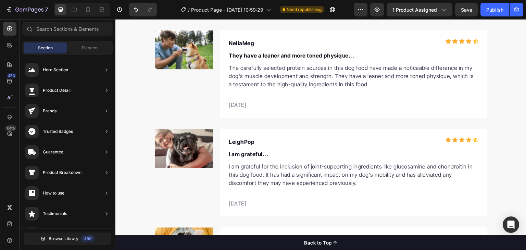
scroll to position [1618, 0]
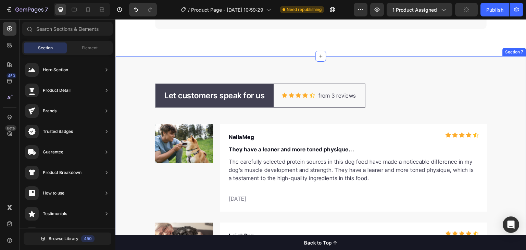
click at [502, 56] on div "Let customers speak for us Text block Row Icon Icon Icon Icon Icon Icon List Ho…" at bounding box center [320, 246] width 411 height 380
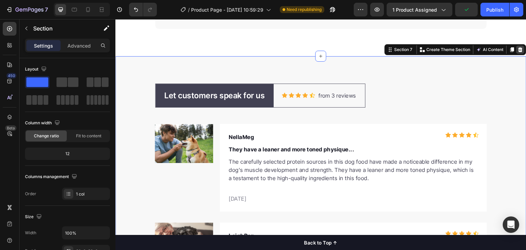
click at [518, 47] on icon at bounding box center [520, 49] width 5 height 5
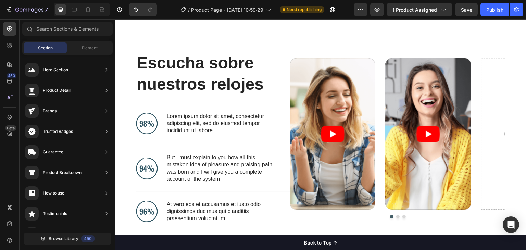
scroll to position [1806, 0]
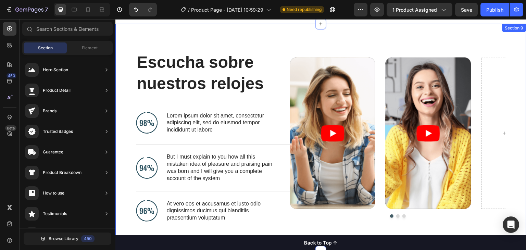
click at [213, 48] on div "Escucha sobre nuestros relojes Heading Image Lorem ipsum dolor sit amet, consec…" at bounding box center [320, 138] width 411 height 228
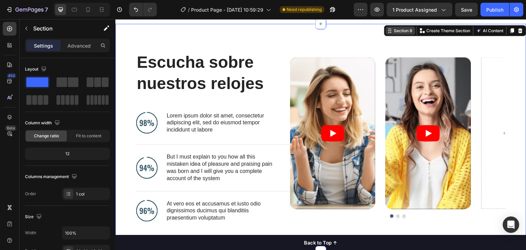
click at [396, 32] on div "Section 9" at bounding box center [403, 30] width 21 height 6
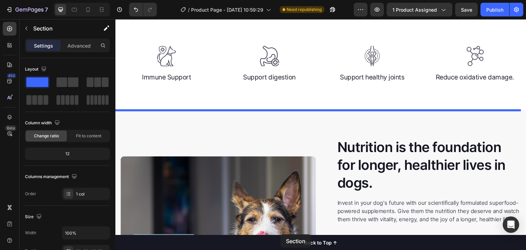
scroll to position [304, 0]
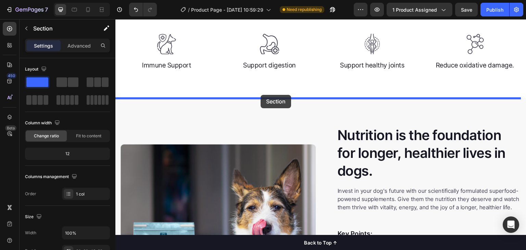
drag, startPoint x: 396, startPoint y: 32, endPoint x: 261, endPoint y: 93, distance: 149.1
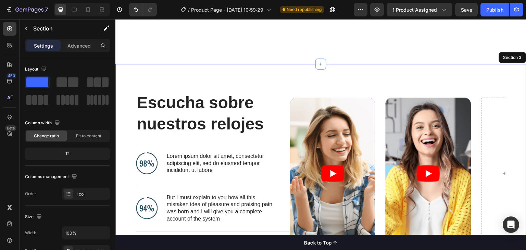
scroll to position [384, 0]
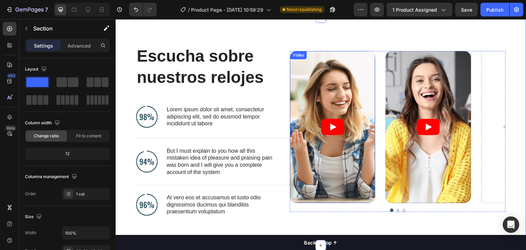
click at [340, 98] on article at bounding box center [332, 127] width 85 height 152
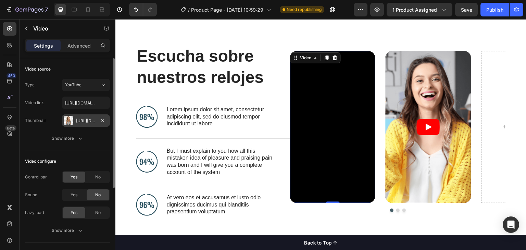
click at [62, 120] on div "[URL][DOMAIN_NAME]" at bounding box center [86, 120] width 48 height 12
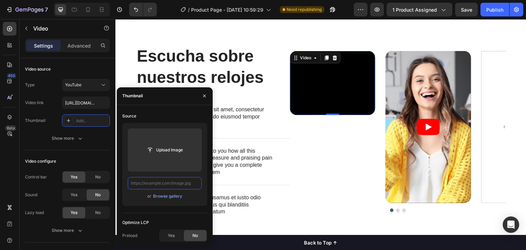
scroll to position [403, 0]
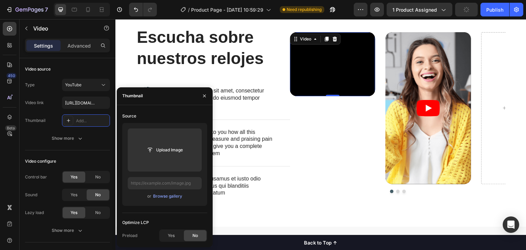
click at [166, 214] on div "Source Upload Image or Browse gallery Optimize LCP Preload Yes No" at bounding box center [164, 176] width 85 height 131
click at [180, 235] on div "Yes" at bounding box center [171, 235] width 23 height 11
click at [192, 235] on span "No" at bounding box center [194, 235] width 5 height 6
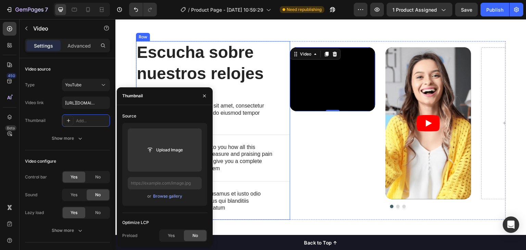
scroll to position [388, 0]
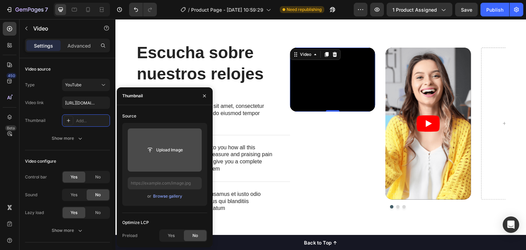
click at [182, 139] on input "file" at bounding box center [165, 149] width 74 height 43
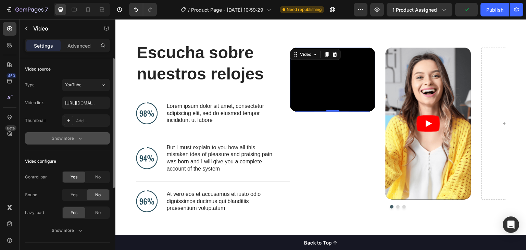
click at [56, 142] on button "Show more" at bounding box center [67, 138] width 85 height 12
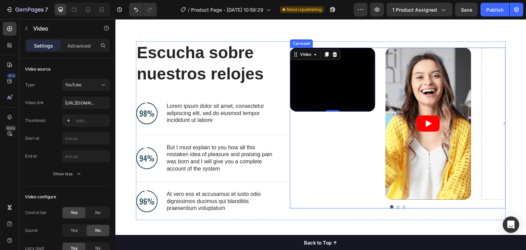
click at [305, 126] on div "Video 0" at bounding box center [332, 124] width 85 height 152
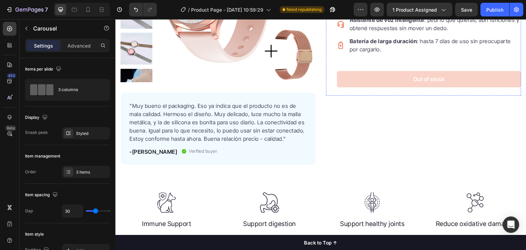
scroll to position [161, 0]
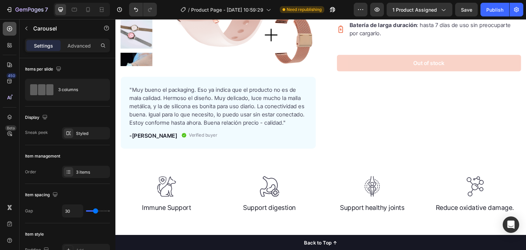
click at [13, 29] on icon at bounding box center [9, 28] width 7 height 7
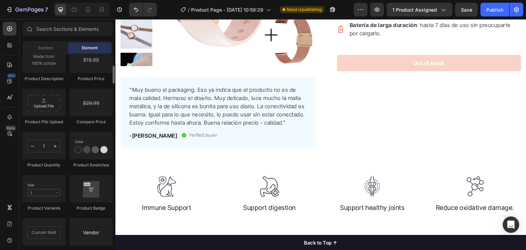
scroll to position [1263, 0]
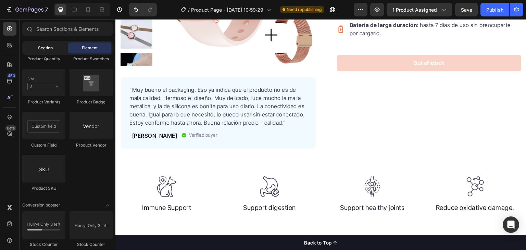
click at [53, 45] on div "Section" at bounding box center [45, 47] width 43 height 11
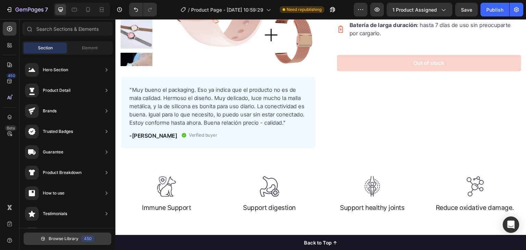
click at [63, 244] on button "Browse Library 450" at bounding box center [68, 238] width 88 height 12
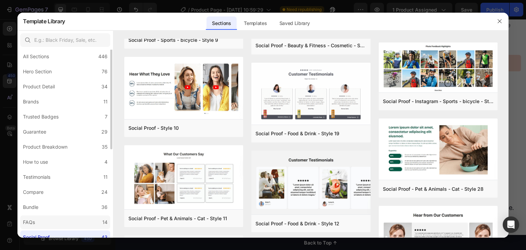
scroll to position [0, 0]
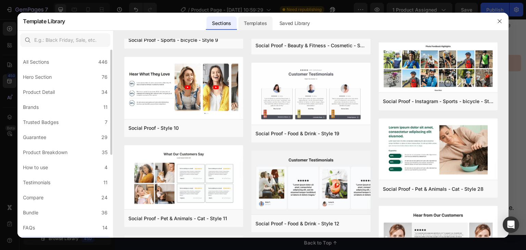
click at [250, 23] on div "Templates" at bounding box center [255, 23] width 34 height 14
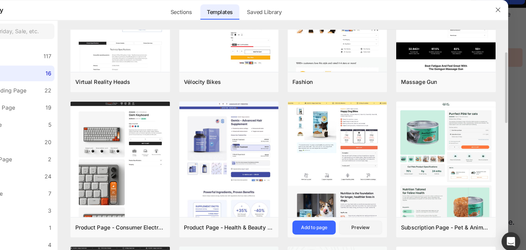
drag, startPoint x: 503, startPoint y: 104, endPoint x: 331, endPoint y: 122, distance: 172.1
click at [331, 122] on div "Virtual Reality Heads Add to page Preview Vélocity Bikes Add to page Preview Fa…" at bounding box center [310, 73] width 395 height 199
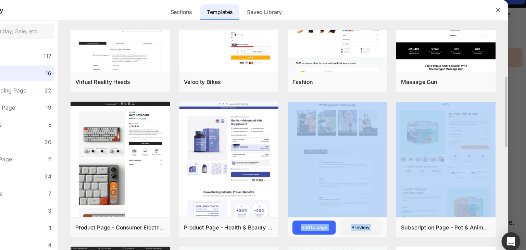
scroll to position [85, 0]
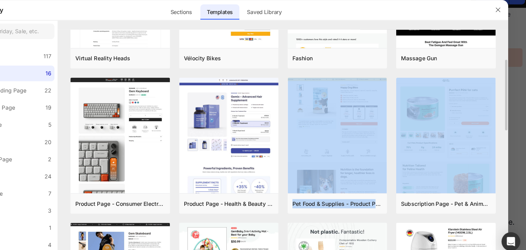
click at [500, 95] on div "Virtual Reality Heads Add to page Preview Vélocity Bikes Add to page Preview Fa…" at bounding box center [310, 52] width 395 height 199
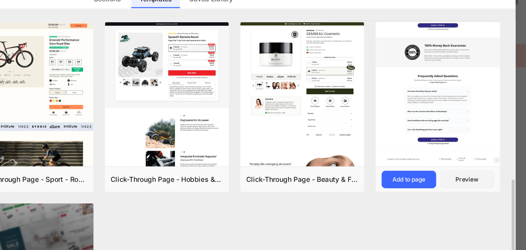
scroll to position [376, 0]
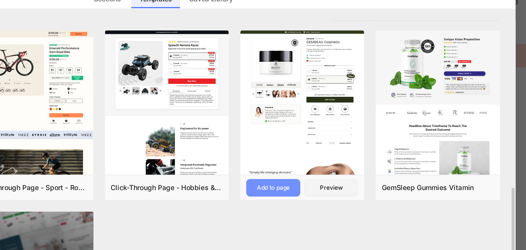
click at [352, 155] on button "Add to page" at bounding box center [338, 156] width 38 height 12
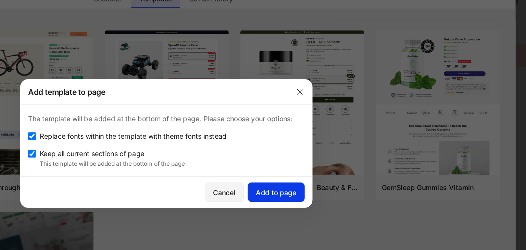
click at [326, 160] on div "Add to page" at bounding box center [340, 159] width 28 height 7
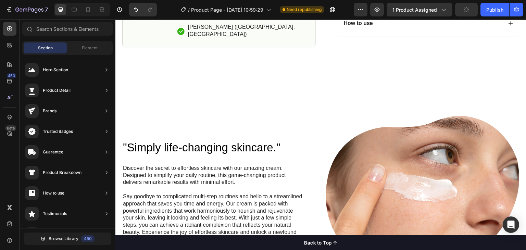
scroll to position [2183, 0]
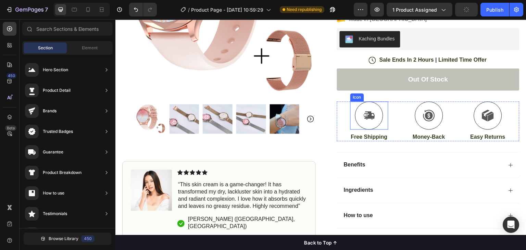
click at [366, 111] on icon at bounding box center [369, 115] width 11 height 8
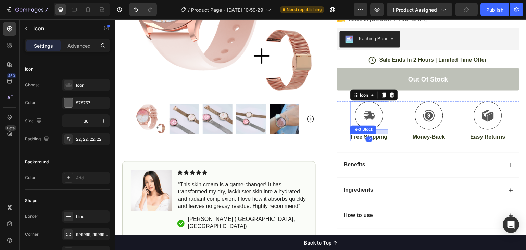
click at [376, 134] on p "Free Shipping" at bounding box center [369, 137] width 37 height 7
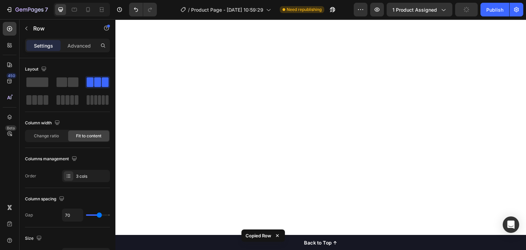
scroll to position [0, 0]
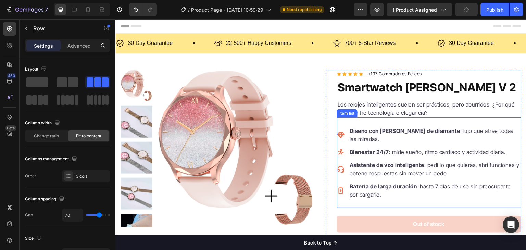
click at [360, 193] on div "Diseño con [PERSON_NAME] de diamante : lujo que atrae todas las miradas. Bienes…" at bounding box center [429, 162] width 184 height 90
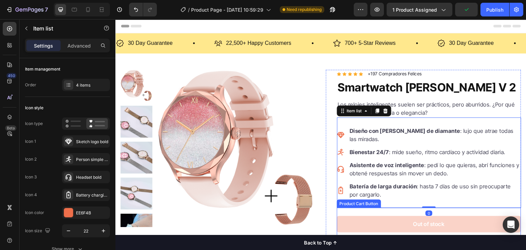
click at [359, 208] on div "Out of stock Product Cart Button" at bounding box center [429, 224] width 184 height 33
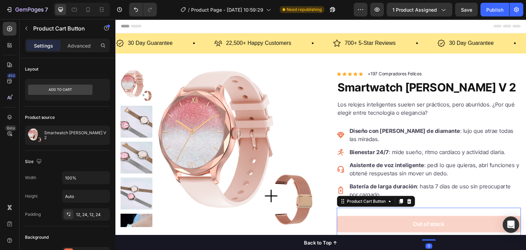
scroll to position [107, 0]
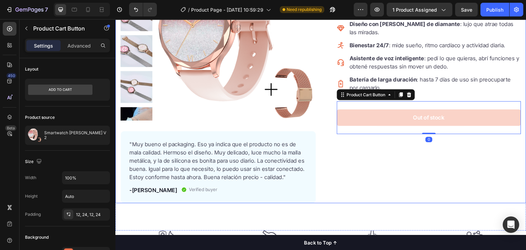
click at [361, 128] on div "Icon Icon Icon Icon Icon Icon List Hoz +197 Compradores Felices Text block Row …" at bounding box center [423, 83] width 195 height 240
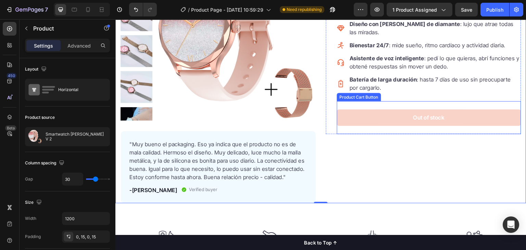
click at [359, 111] on button "Out of stock" at bounding box center [429, 117] width 184 height 16
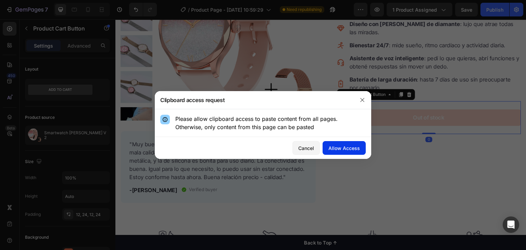
click at [347, 147] on div "Allow Access" at bounding box center [343, 147] width 31 height 7
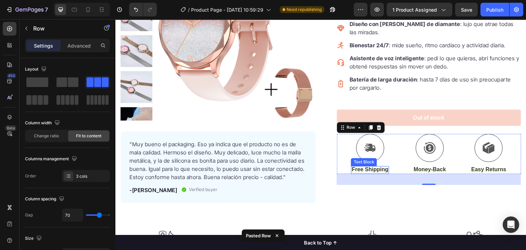
click at [362, 166] on p "Free Shipping" at bounding box center [370, 169] width 37 height 7
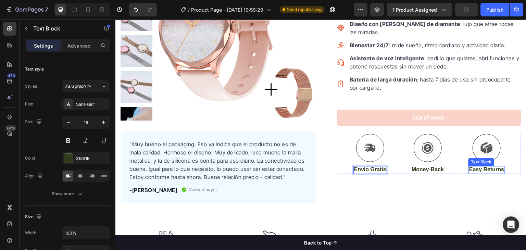
click at [472, 166] on p "Easy Returns" at bounding box center [486, 169] width 35 height 7
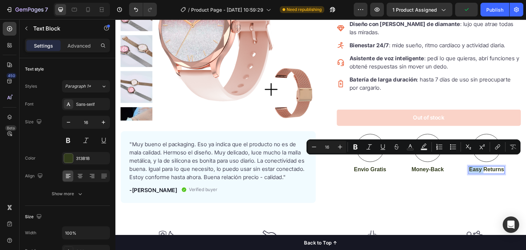
click at [473, 166] on p "Easy Returns" at bounding box center [486, 169] width 35 height 7
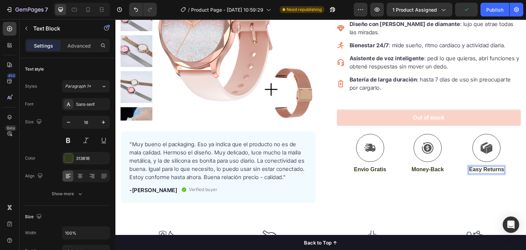
click at [474, 166] on p "Easy Returns" at bounding box center [486, 169] width 35 height 7
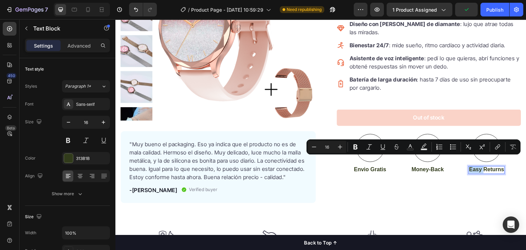
click at [474, 166] on p "Easy Returns" at bounding box center [486, 169] width 35 height 7
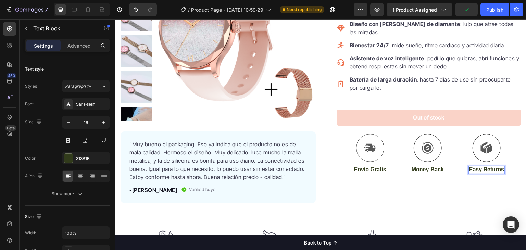
click at [474, 166] on p "Easy Returns" at bounding box center [486, 169] width 35 height 7
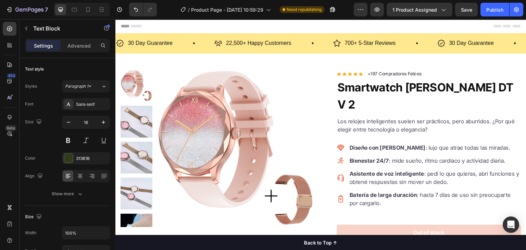
scroll to position [107, 0]
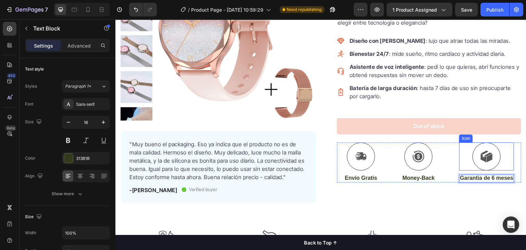
click at [440, 142] on div "Icon Envio Gratis Text Block Icon Money-Back Text Block Icon Garantia de 6 mese…" at bounding box center [429, 162] width 184 height 40
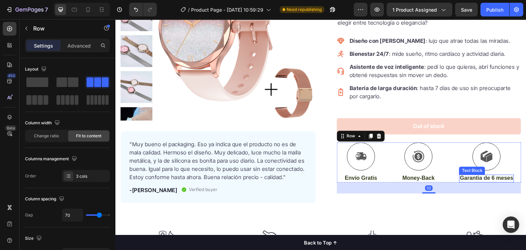
click at [476, 175] on p "Garantia de 6 meses" at bounding box center [486, 178] width 53 height 7
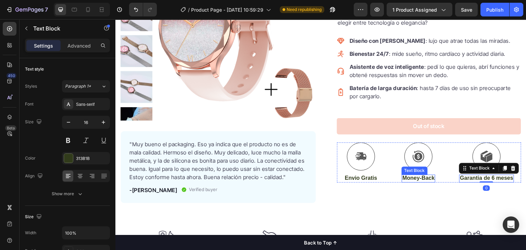
click at [423, 175] on p "Money-Back" at bounding box center [418, 178] width 32 height 7
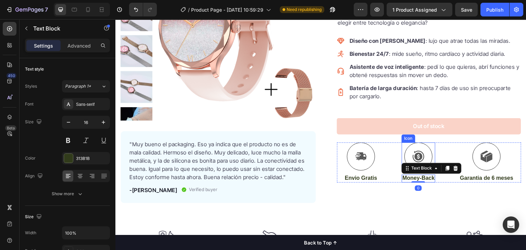
click at [418, 142] on div at bounding box center [418, 156] width 28 height 28
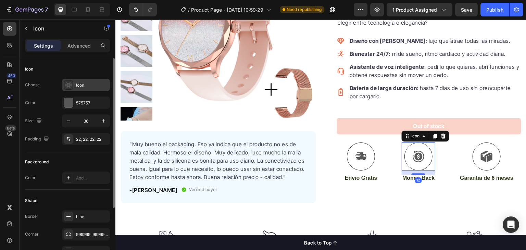
click at [76, 85] on div "Icon" at bounding box center [92, 85] width 32 height 6
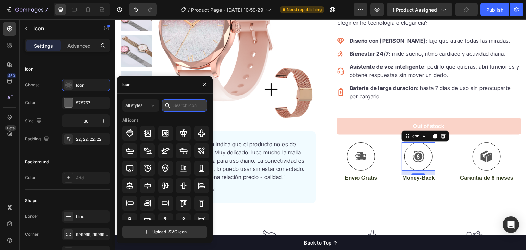
click at [182, 105] on input "text" at bounding box center [184, 105] width 45 height 12
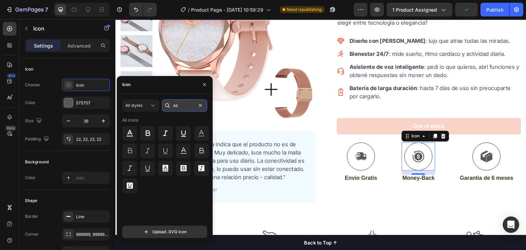
type input "a"
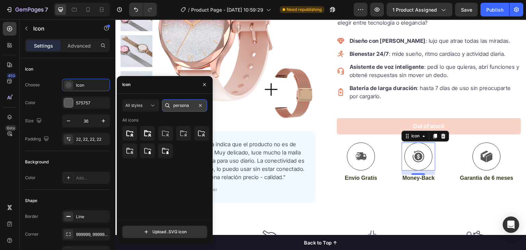
click at [180, 106] on input "persona" at bounding box center [184, 105] width 45 height 12
type input "e"
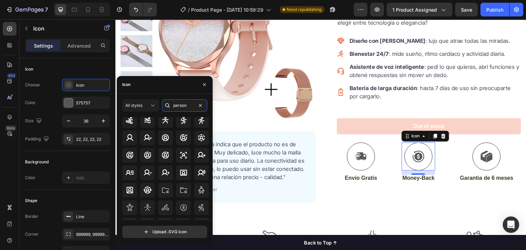
scroll to position [48, 0]
click at [184, 103] on input "person" at bounding box center [184, 105] width 45 height 12
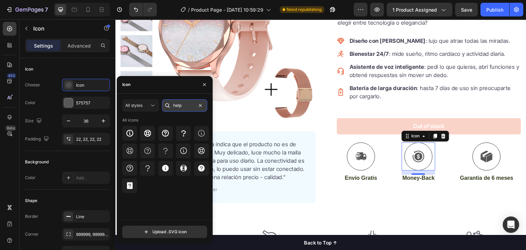
click at [185, 107] on input "help" at bounding box center [184, 105] width 45 height 12
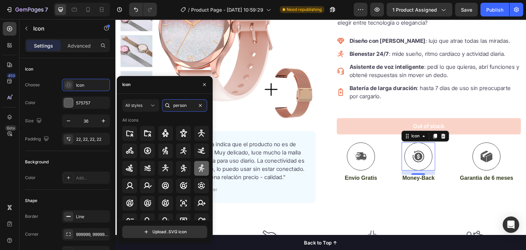
scroll to position [26, 0]
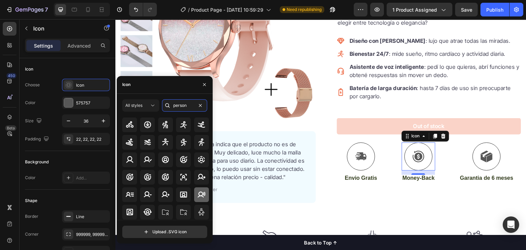
type input "person"
click at [197, 192] on icon at bounding box center [201, 194] width 8 height 8
click at [416, 175] on p "Money-Back" at bounding box center [418, 178] width 32 height 7
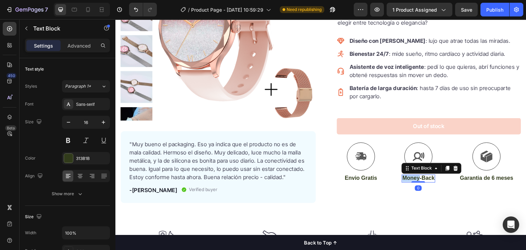
click at [414, 175] on p "Money-Back" at bounding box center [418, 178] width 32 height 7
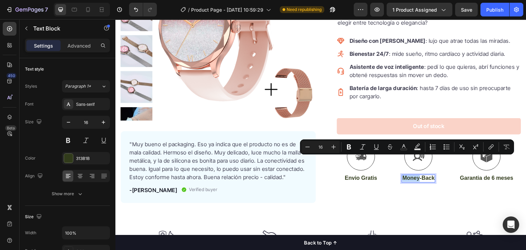
click at [414, 175] on p "Money-Back" at bounding box center [418, 178] width 32 height 7
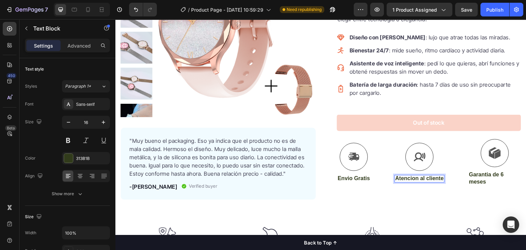
scroll to position [107, 0]
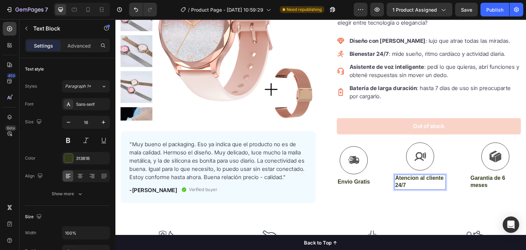
click at [404, 175] on p "Atencion al cliente 24/7" at bounding box center [420, 182] width 50 height 14
click at [115, 19] on lt-span "Atenci ó n" at bounding box center [115, 19] width 0 height 0
click at [481, 175] on p "Garantia de 6 meses" at bounding box center [495, 182] width 50 height 14
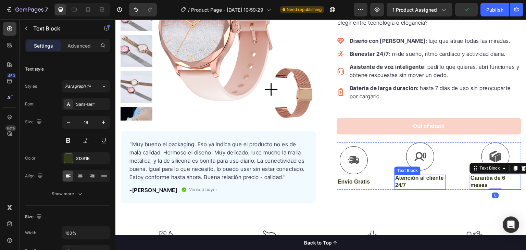
click at [417, 175] on p "Atención al cliente 24/7" at bounding box center [420, 182] width 50 height 14
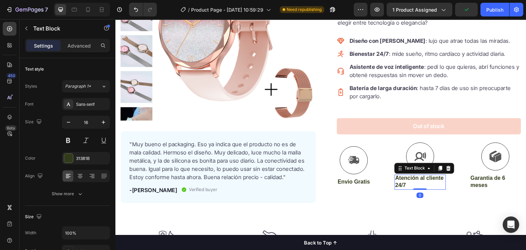
click at [358, 169] on div "Icon Envio Gratis Text Block" at bounding box center [354, 165] width 34 height 47
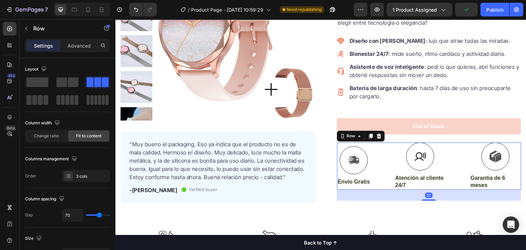
click at [354, 178] on p "Envio Gratis" at bounding box center [354, 181] width 32 height 7
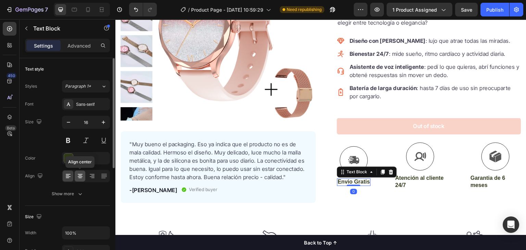
click at [76, 174] on div at bounding box center [80, 175] width 11 height 11
click at [81, 175] on icon at bounding box center [79, 175] width 3 height 1
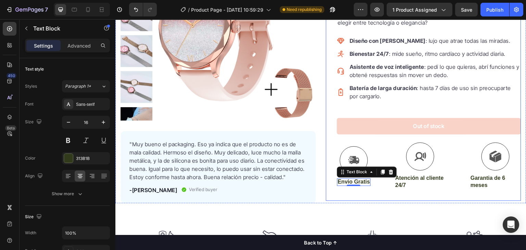
click at [406, 175] on p "Atención al cliente 24/7" at bounding box center [420, 182] width 50 height 14
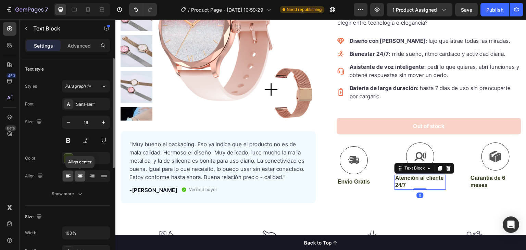
click at [84, 174] on div at bounding box center [80, 175] width 11 height 11
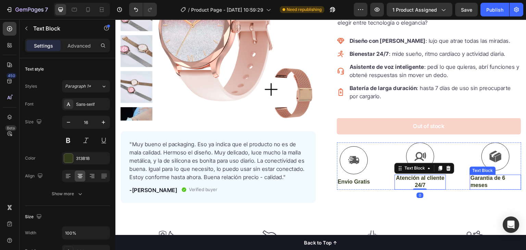
click at [487, 175] on p "Garantia de 6 meses" at bounding box center [495, 182] width 50 height 14
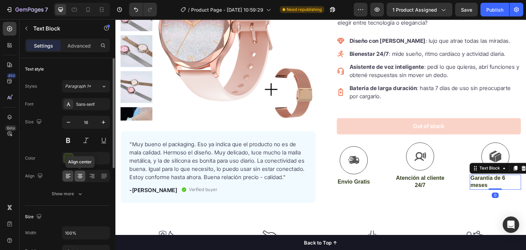
click at [78, 176] on icon at bounding box center [80, 176] width 7 height 7
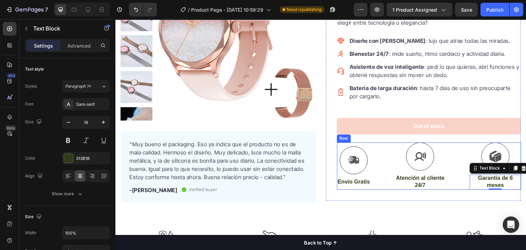
click at [337, 121] on div "Out of stock Product Cart Button" at bounding box center [429, 126] width 184 height 33
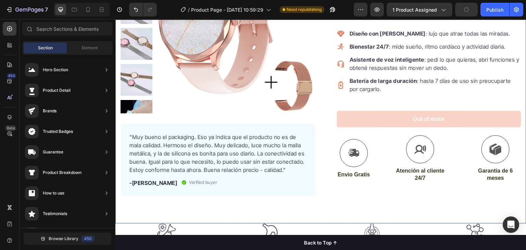
scroll to position [185, 0]
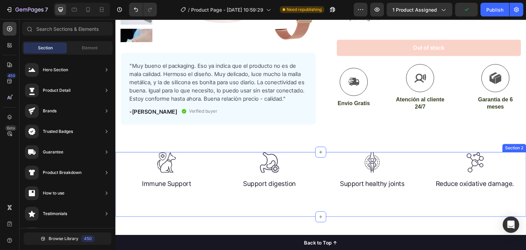
click at [376, 195] on div "Image Immune Support Text block Image Support digestion Text block Image Suppor…" at bounding box center [320, 184] width 411 height 65
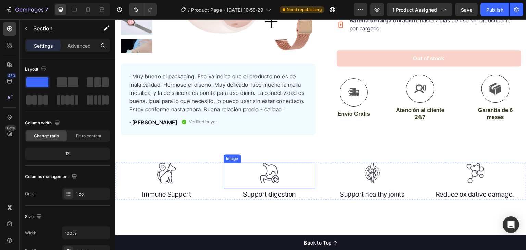
scroll to position [342, 0]
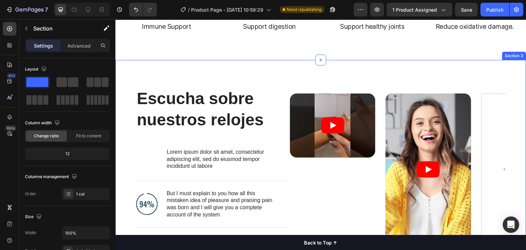
click at [273, 61] on div "Escucha sobre nuestros relojes Heading Image Lorem ipsum dolor sit amet, consec…" at bounding box center [320, 174] width 411 height 228
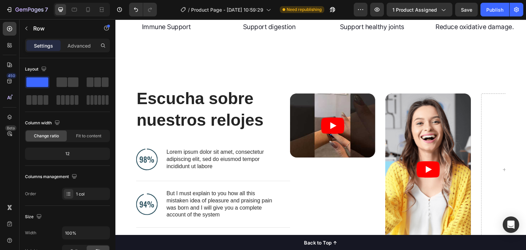
scroll to position [268, 0]
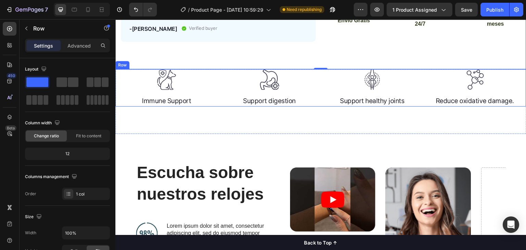
click at [317, 74] on div "Image Immune Support Text block Image Support digestion Text block Image Suppor…" at bounding box center [320, 88] width 411 height 38
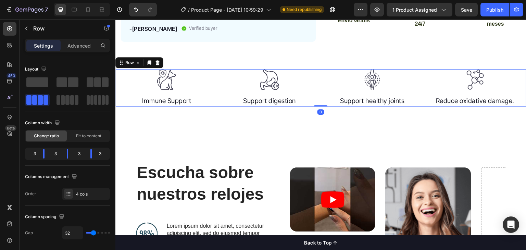
click at [307, 113] on div "Image Immune Support Text block Image Support digestion Text block Image Suppor…" at bounding box center [320, 101] width 411 height 65
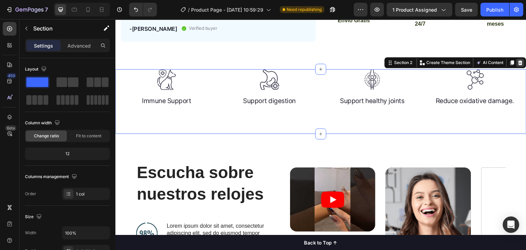
click at [518, 63] on icon at bounding box center [520, 62] width 5 height 5
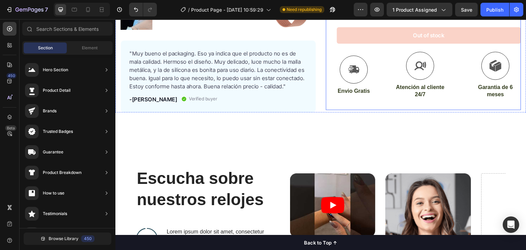
scroll to position [188, 0]
